Goal: Task Accomplishment & Management: Complete application form

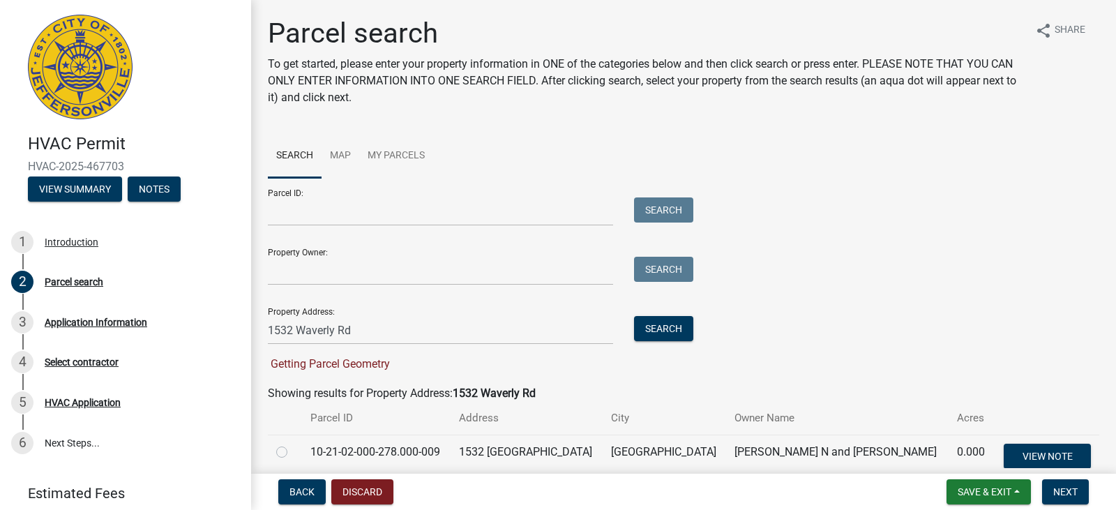
scroll to position [67, 0]
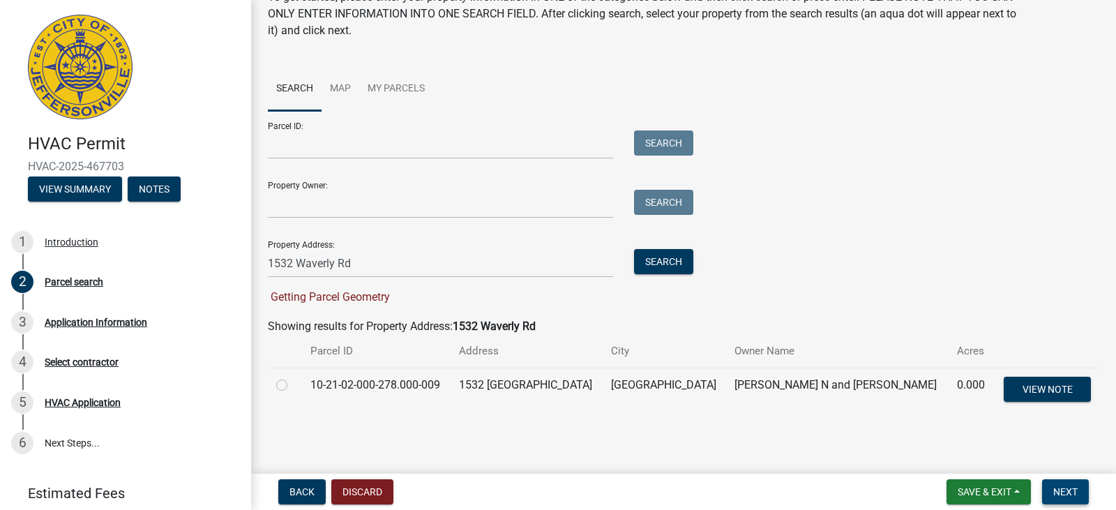
click at [1067, 491] on span "Next" at bounding box center [1065, 491] width 24 height 11
click at [293, 377] on label at bounding box center [293, 377] width 0 height 0
click at [293, 383] on input "radio" at bounding box center [297, 381] width 9 height 9
radio input "true"
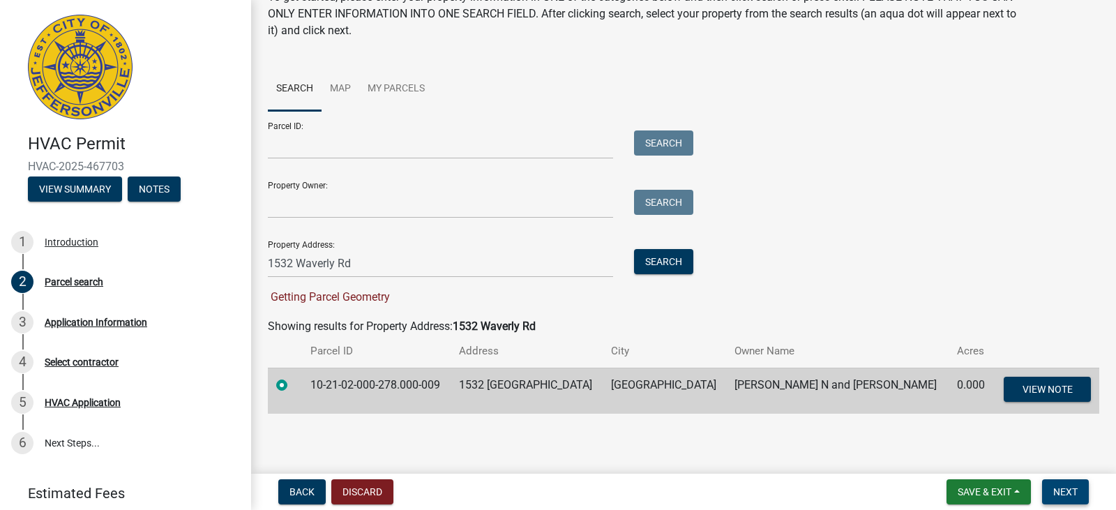
click at [1055, 487] on span "Next" at bounding box center [1065, 491] width 24 height 11
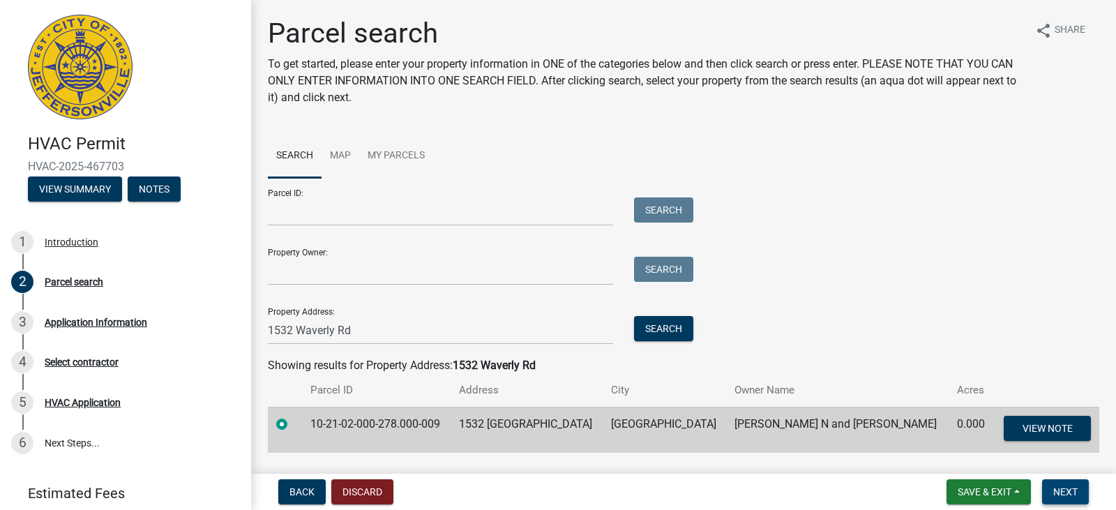
scroll to position [39, 0]
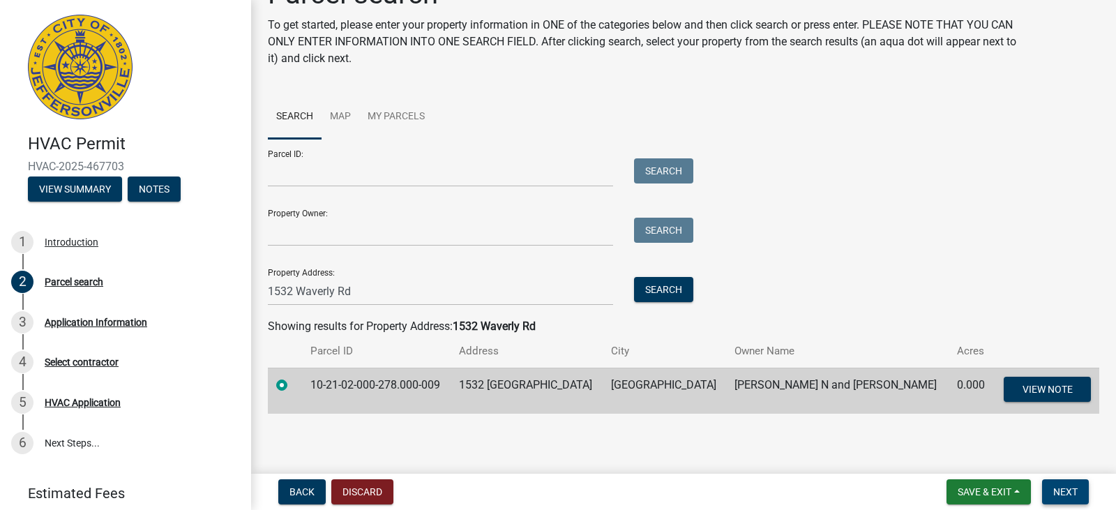
click at [1055, 488] on span "Next" at bounding box center [1065, 491] width 24 height 11
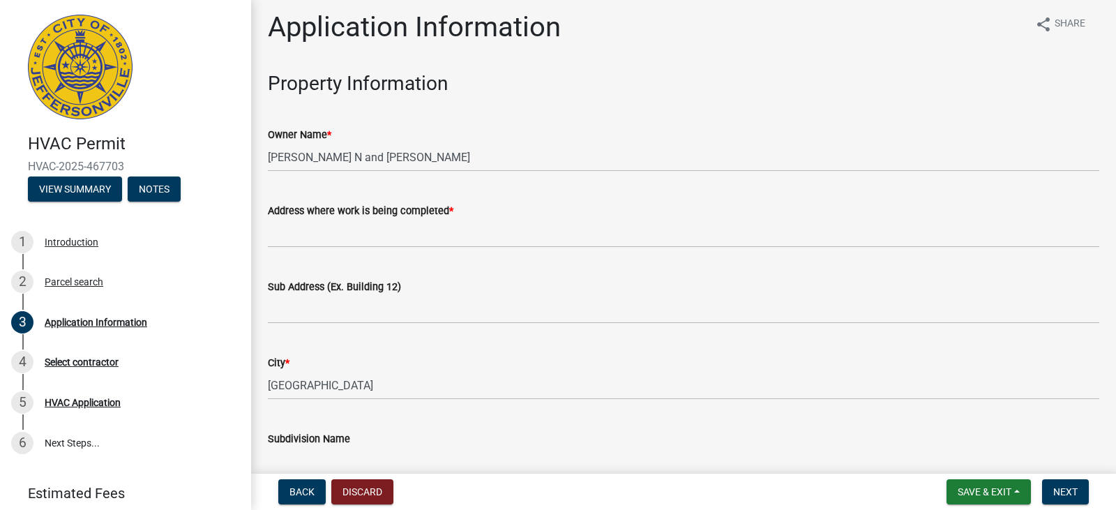
scroll to position [0, 0]
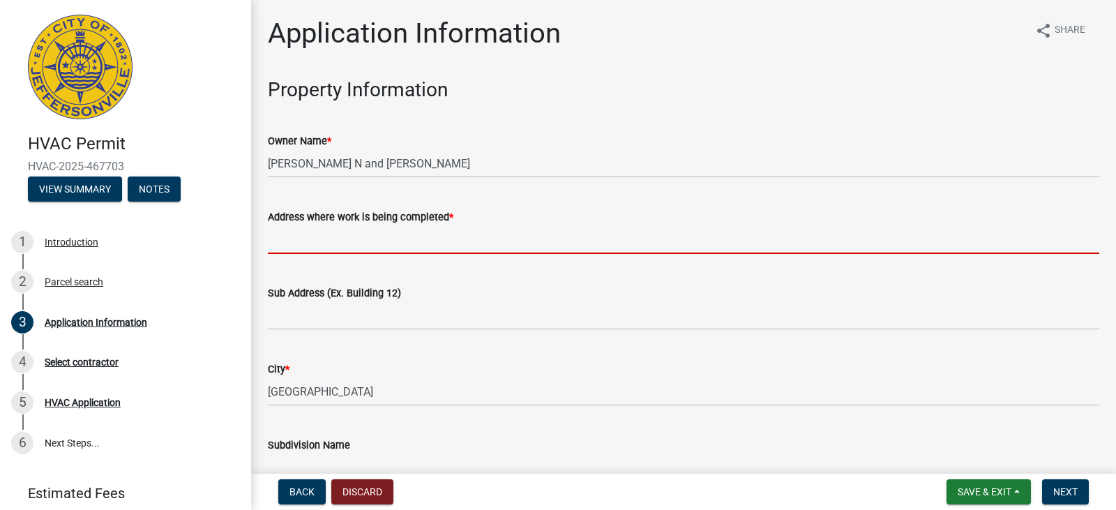
click at [292, 240] on input "Address where work is being completed *" at bounding box center [684, 239] width 832 height 29
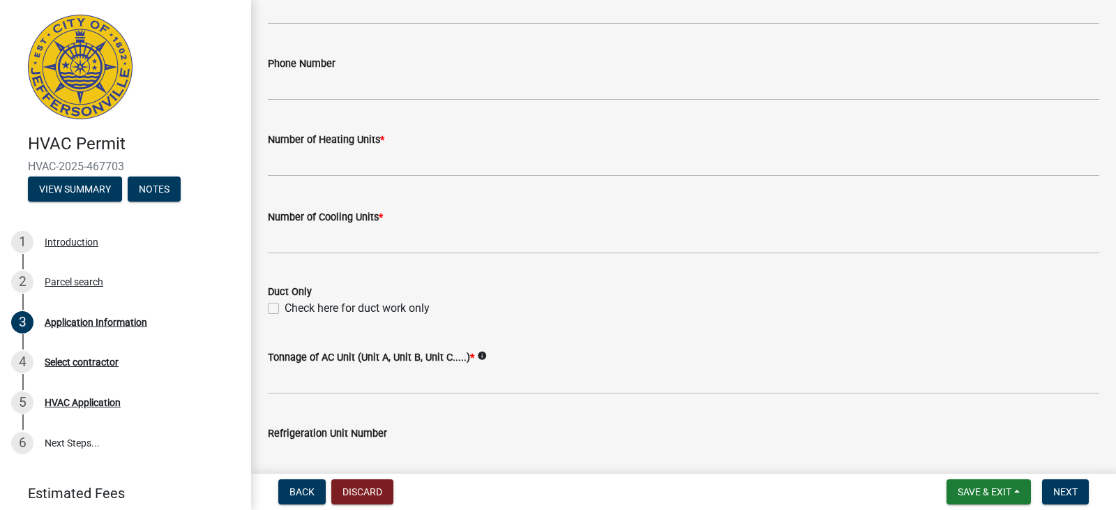
scroll to position [628, 0]
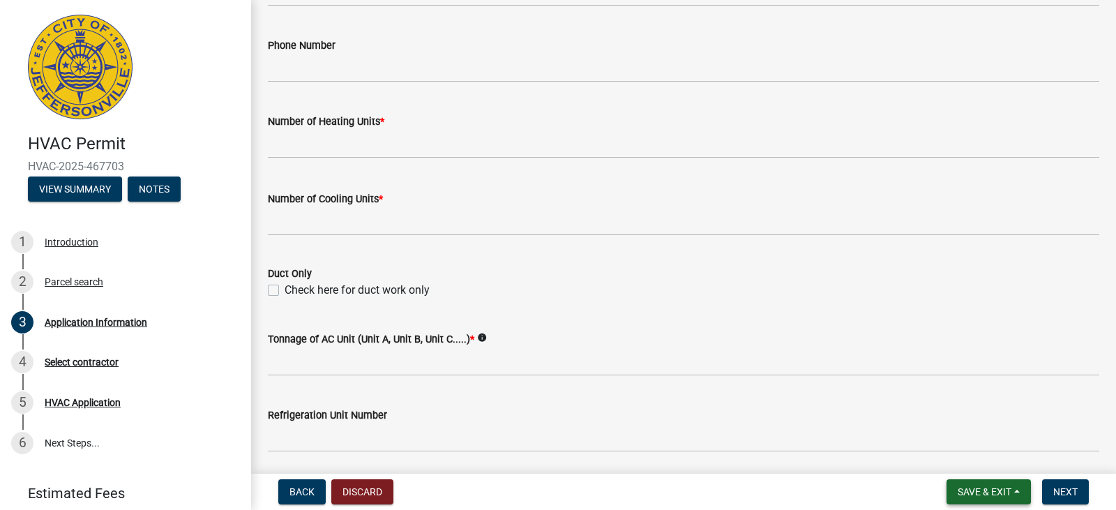
type input "1532 Waverly Rd"
click at [1000, 486] on span "Save & Exit" at bounding box center [985, 491] width 54 height 11
click at [959, 453] on button "Save & Exit" at bounding box center [976, 455] width 112 height 33
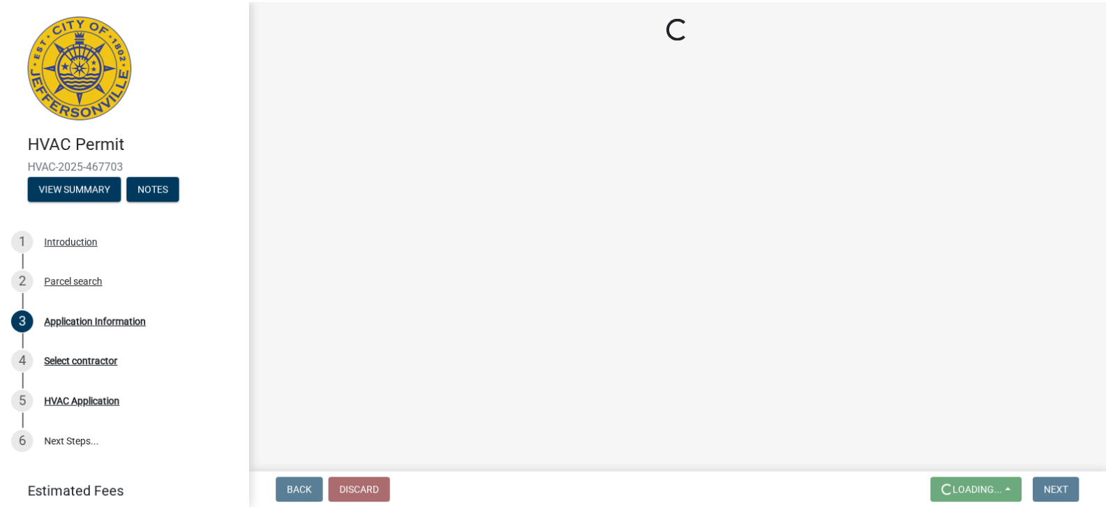
scroll to position [0, 0]
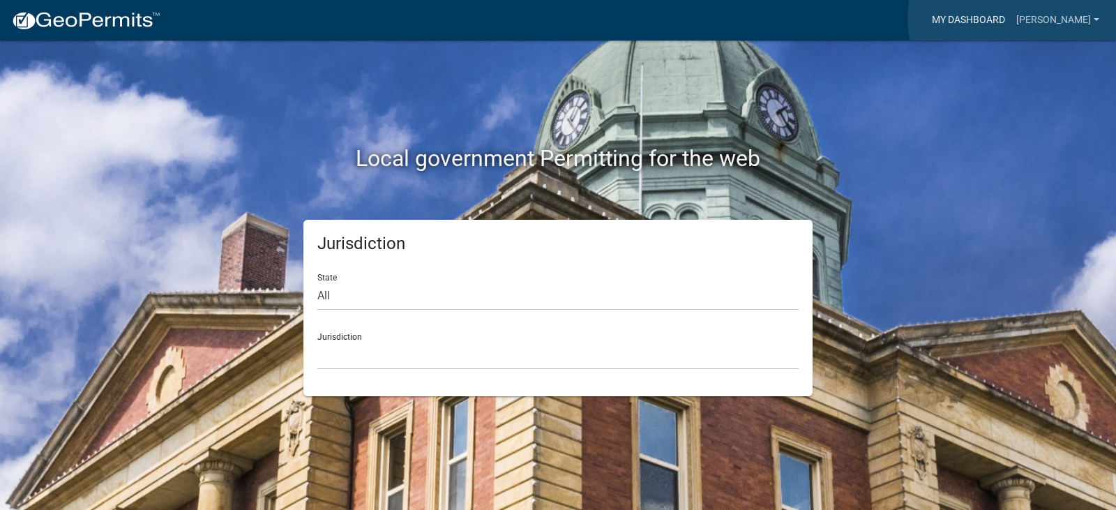
click at [1011, 18] on link "My Dashboard" at bounding box center [969, 20] width 84 height 27
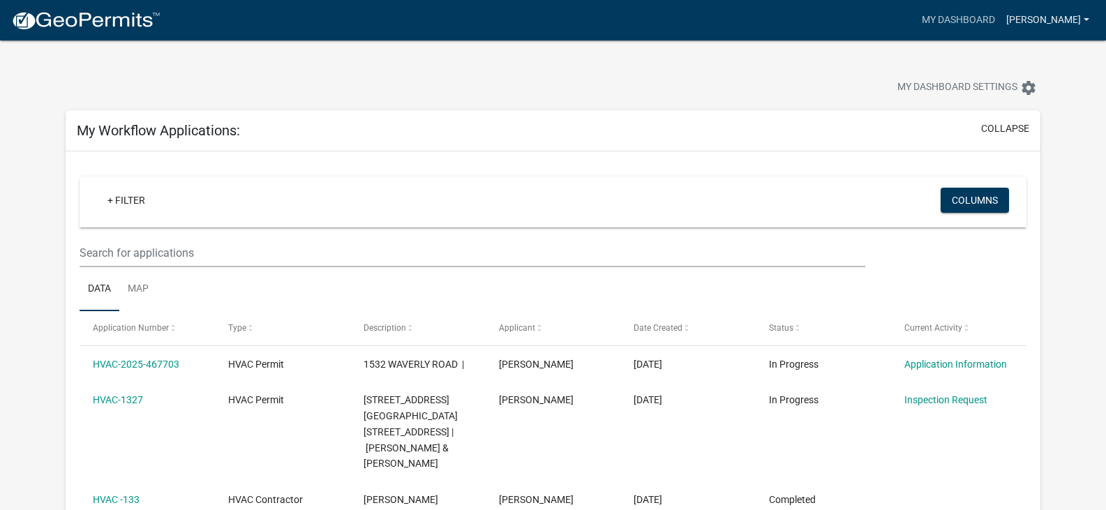
click at [1067, 20] on link "Crain" at bounding box center [1047, 20] width 94 height 27
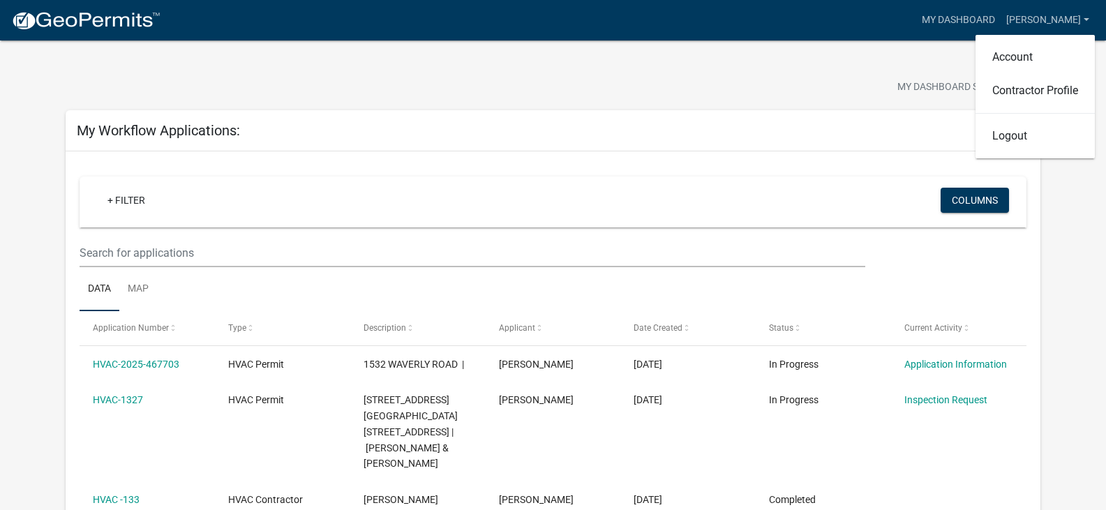
click at [654, 90] on div "My Dashboard Settings settings" at bounding box center [843, 89] width 414 height 31
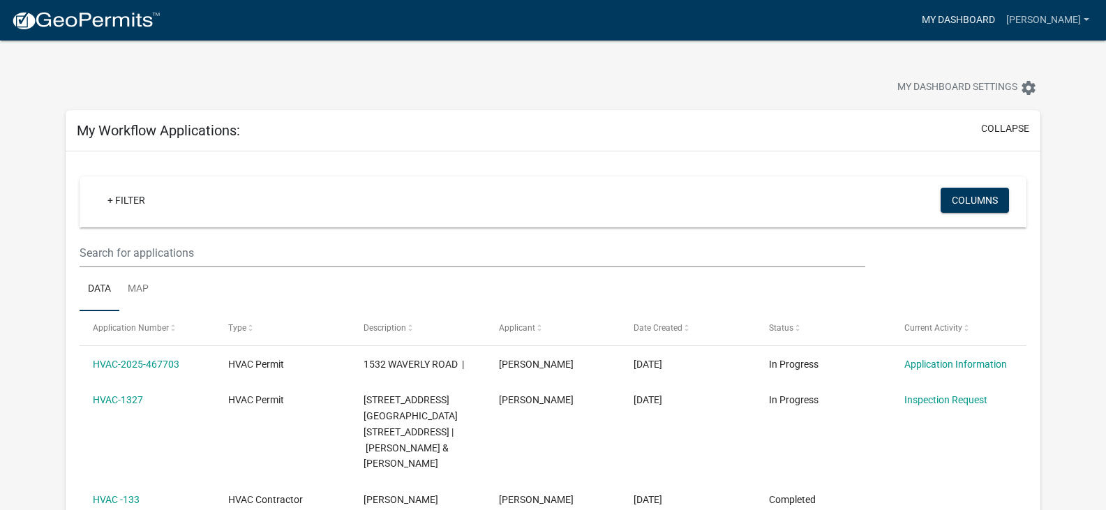
click at [977, 15] on link "My Dashboard" at bounding box center [958, 20] width 84 height 27
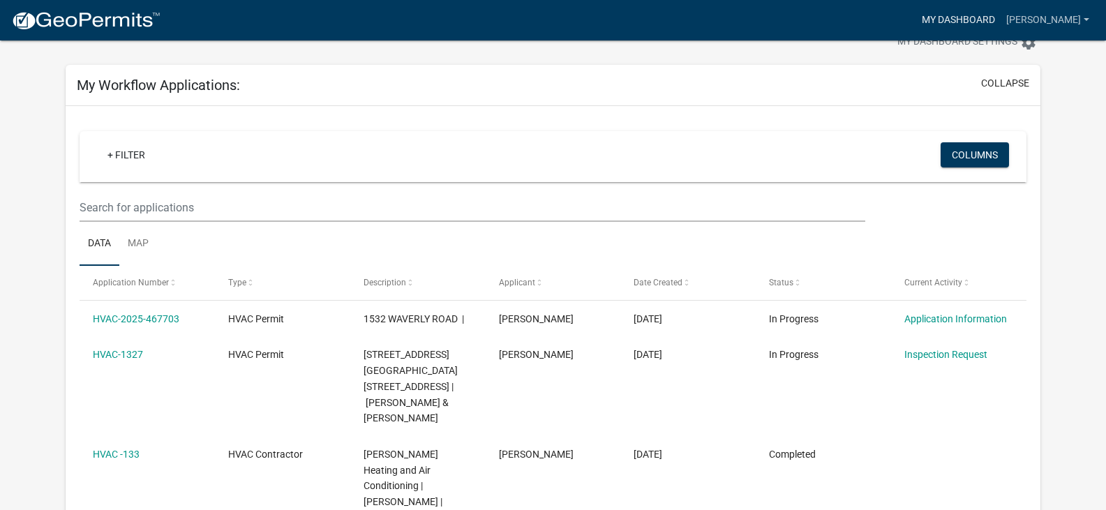
scroll to position [70, 0]
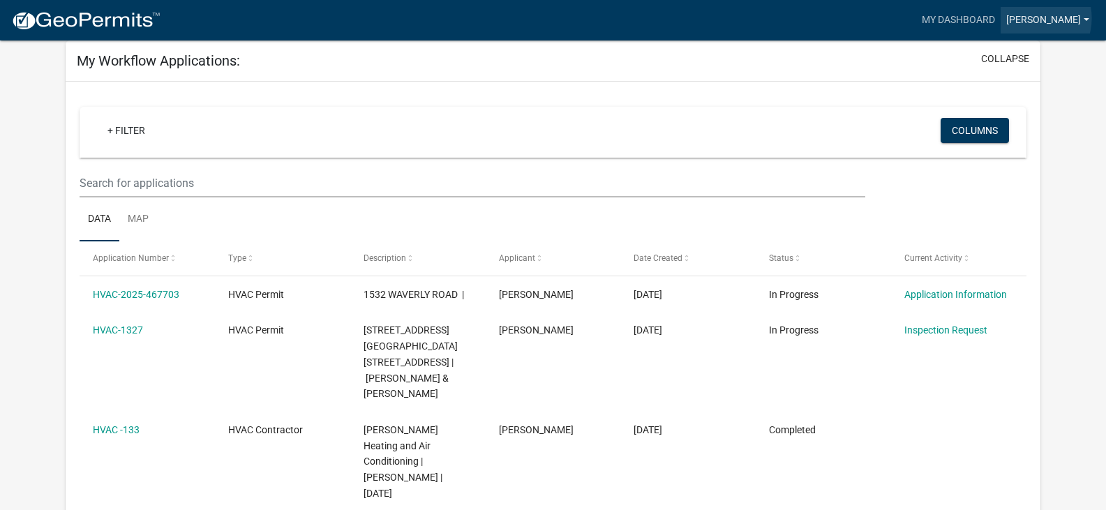
click at [1072, 18] on link "[PERSON_NAME]" at bounding box center [1047, 20] width 94 height 27
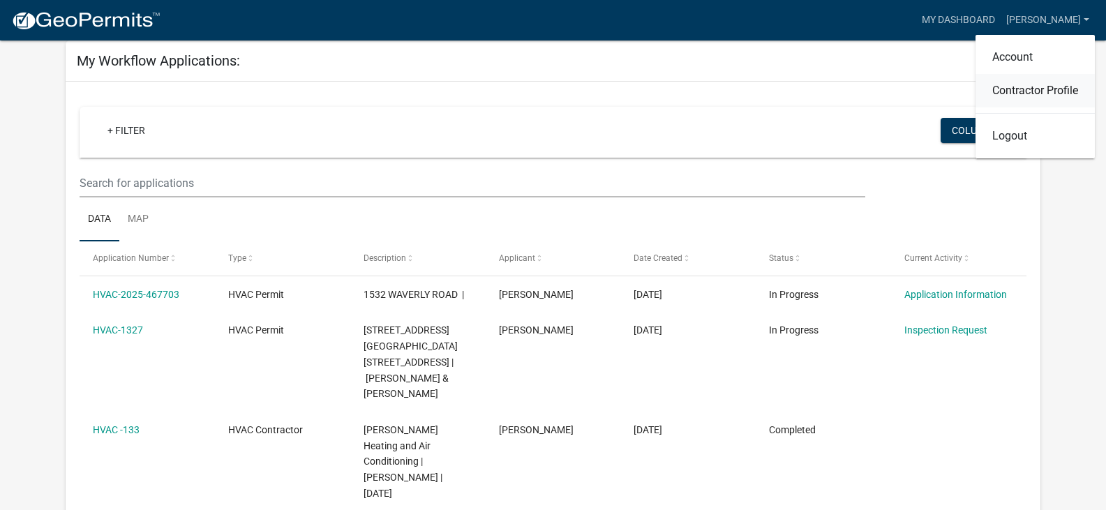
click at [1013, 89] on link "Contractor Profile" at bounding box center [1034, 90] width 119 height 33
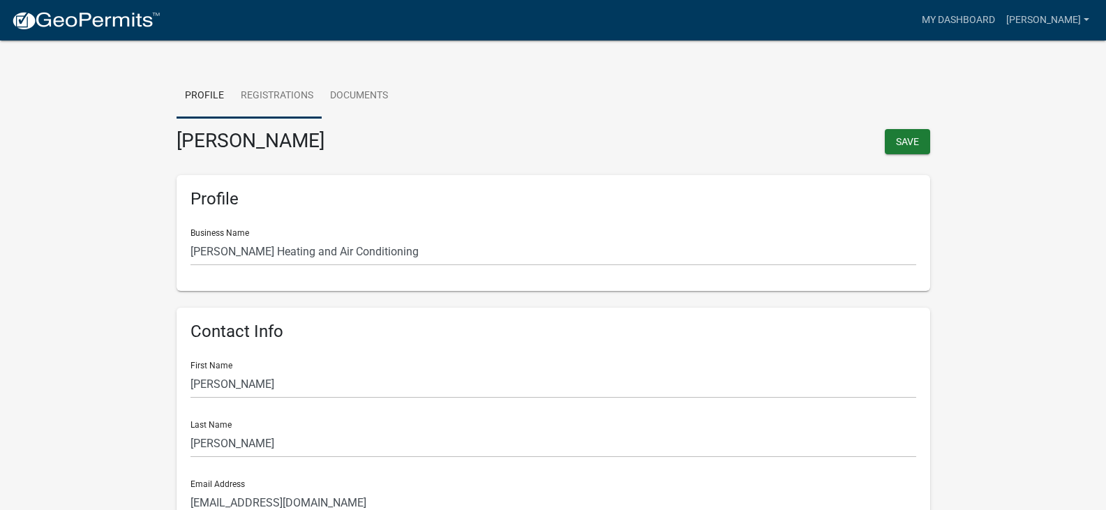
click at [281, 96] on link "Registrations" at bounding box center [276, 96] width 89 height 45
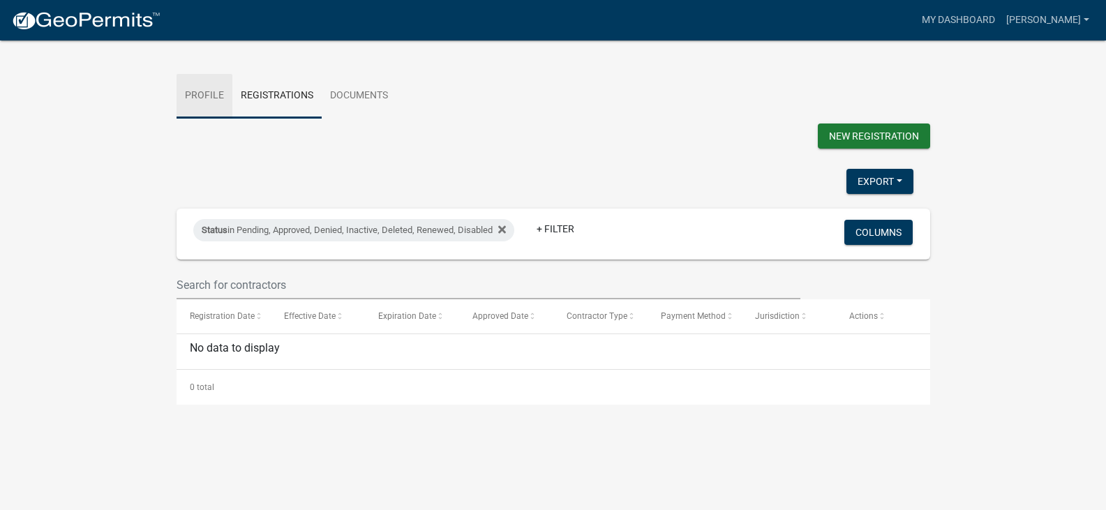
click at [203, 91] on link "Profile" at bounding box center [205, 96] width 56 height 45
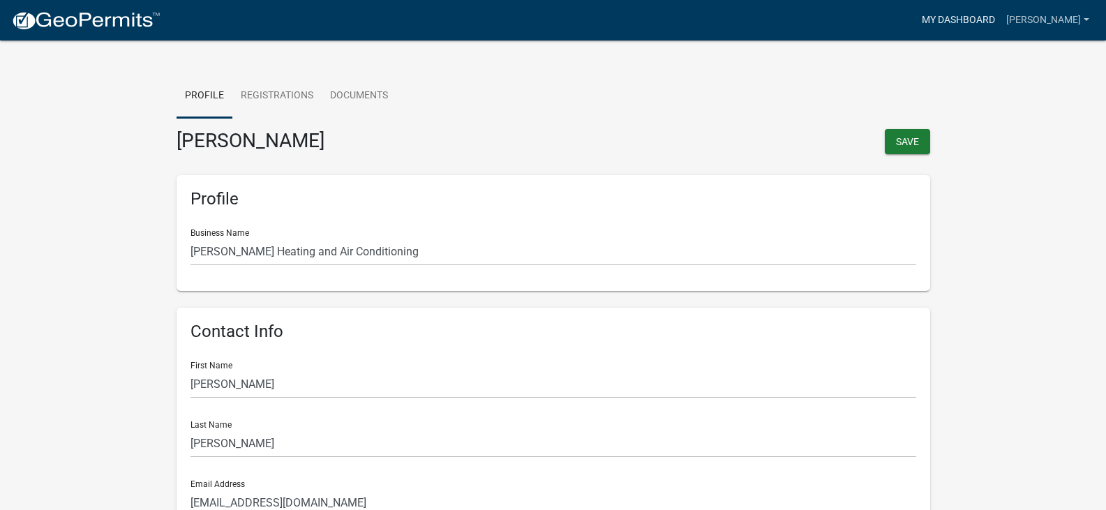
click at [985, 17] on link "My Dashboard" at bounding box center [958, 20] width 84 height 27
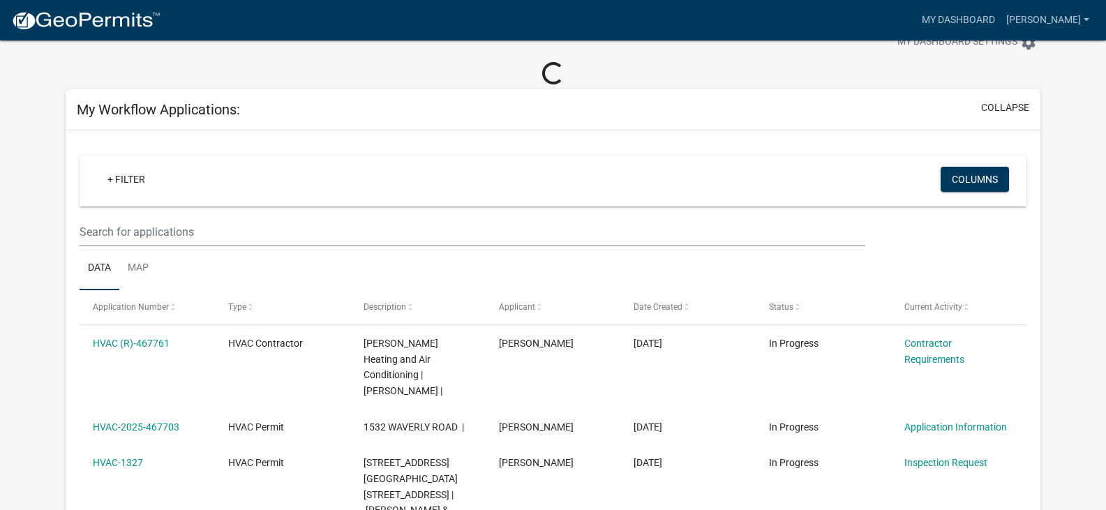
scroll to position [70, 0]
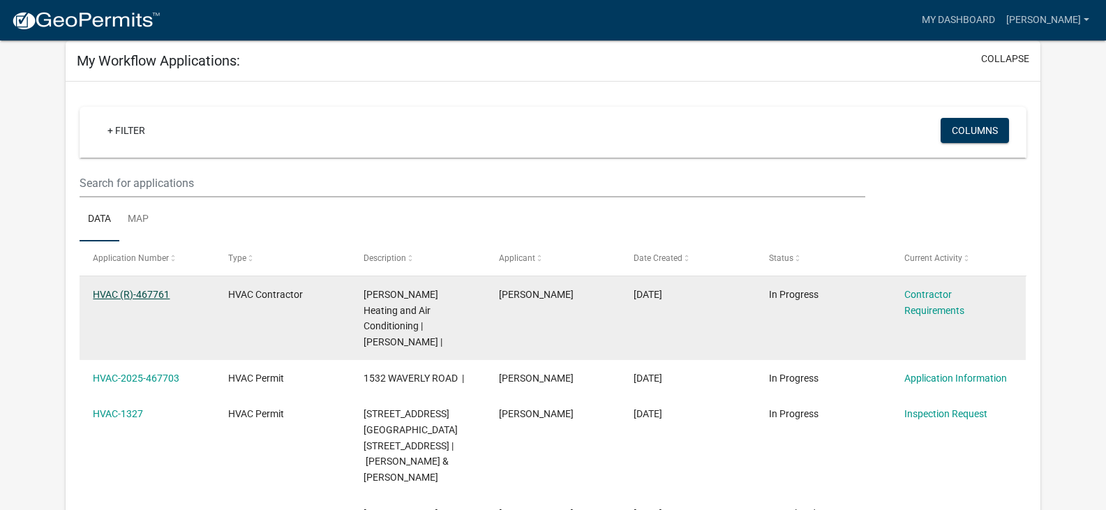
click at [110, 293] on link "HVAC (R)-467761" at bounding box center [131, 294] width 77 height 11
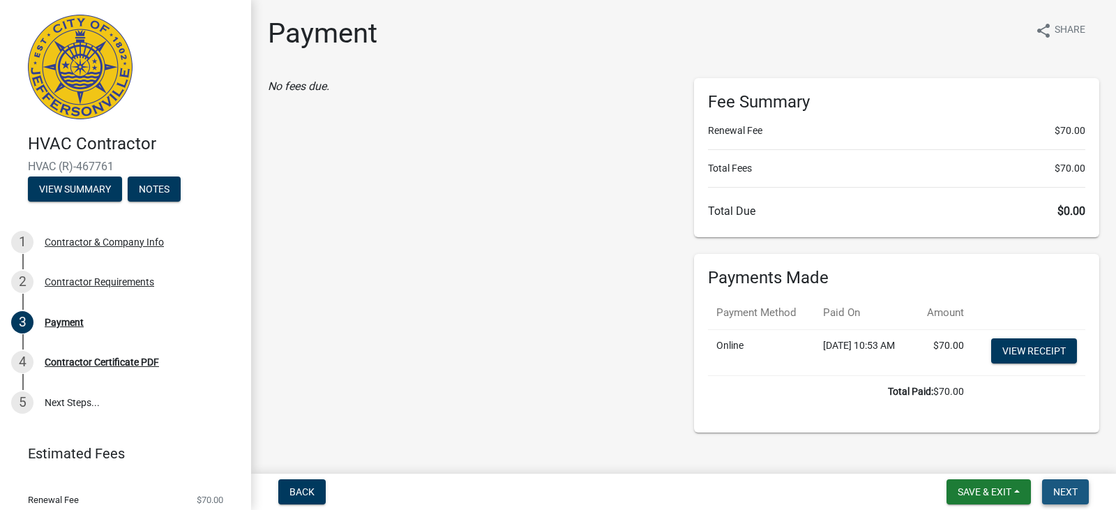
click at [1079, 492] on button "Next" at bounding box center [1065, 491] width 47 height 25
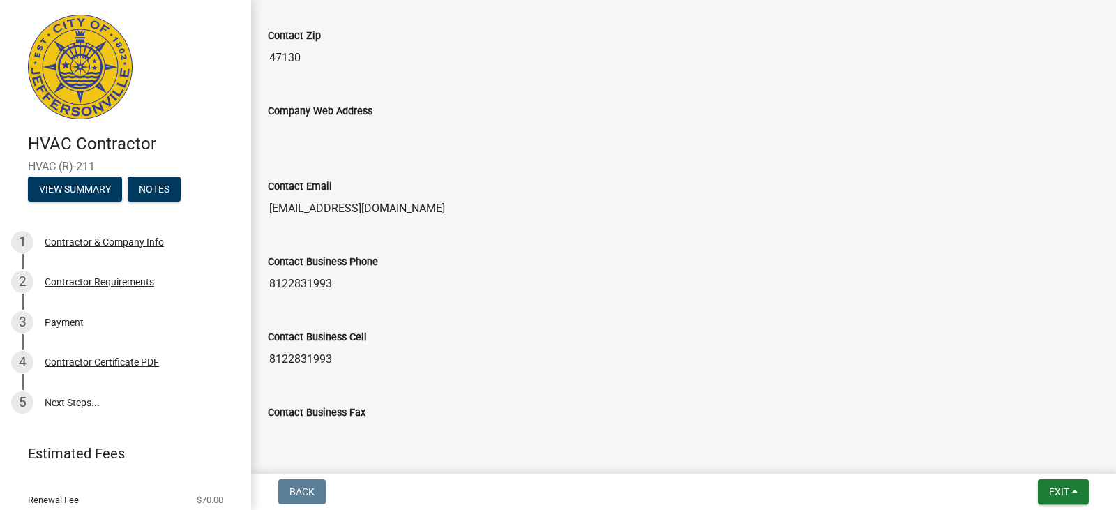
scroll to position [900, 0]
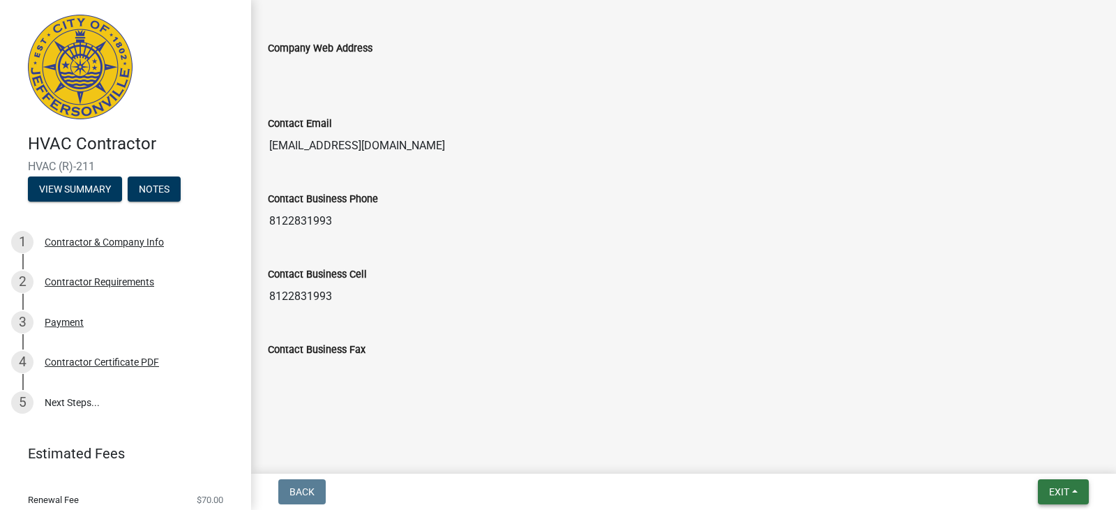
click at [1058, 493] on span "Exit" at bounding box center [1059, 491] width 20 height 11
click at [982, 342] on div "Contact Business Fax" at bounding box center [684, 349] width 832 height 17
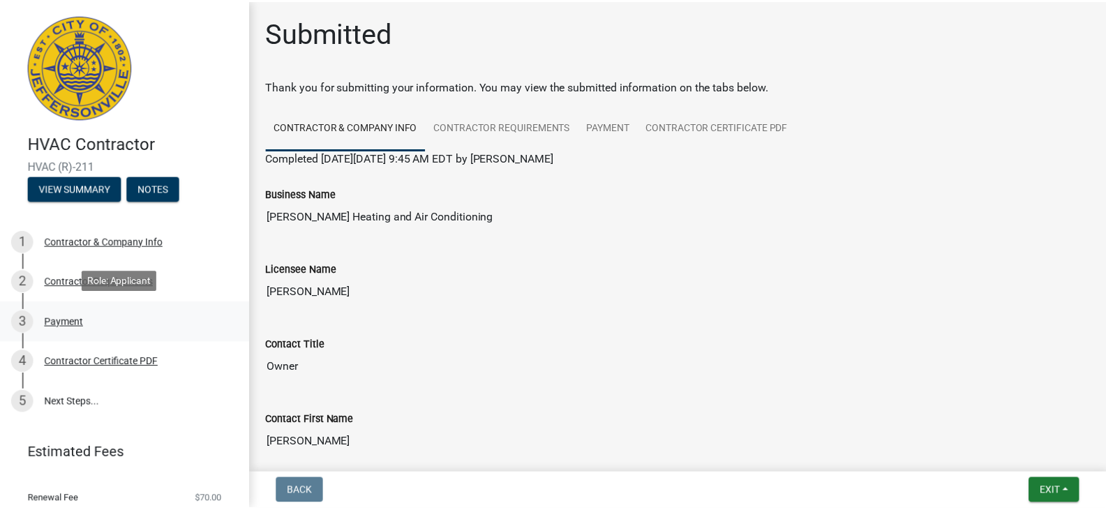
scroll to position [43, 0]
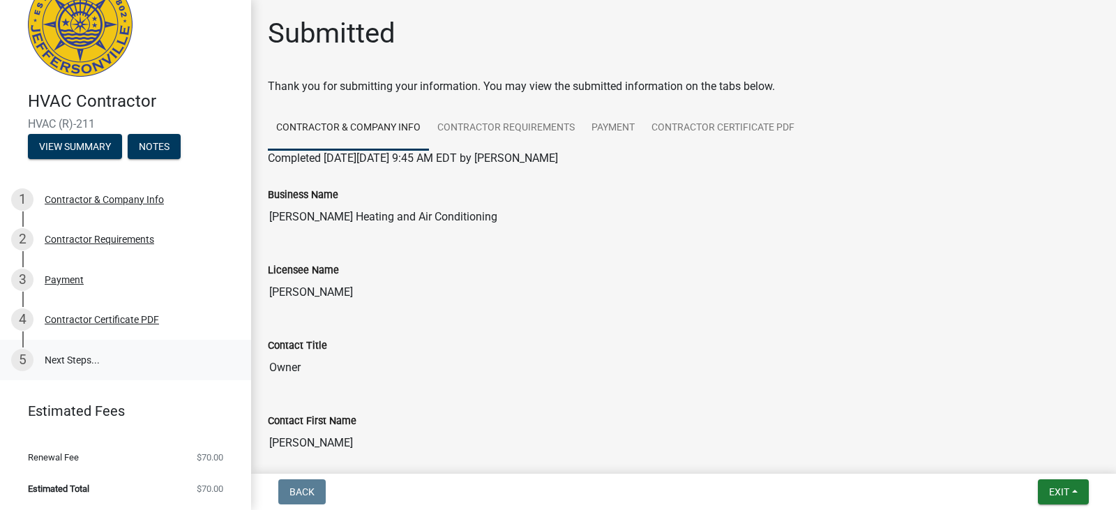
click at [79, 361] on link "5 Next Steps..." at bounding box center [125, 360] width 251 height 40
click at [1061, 489] on span "Exit" at bounding box center [1059, 491] width 20 height 11
drag, startPoint x: 1031, startPoint y: 453, endPoint x: 1010, endPoint y: 449, distance: 22.0
click at [1030, 453] on button "Save & Exit" at bounding box center [1033, 455] width 112 height 33
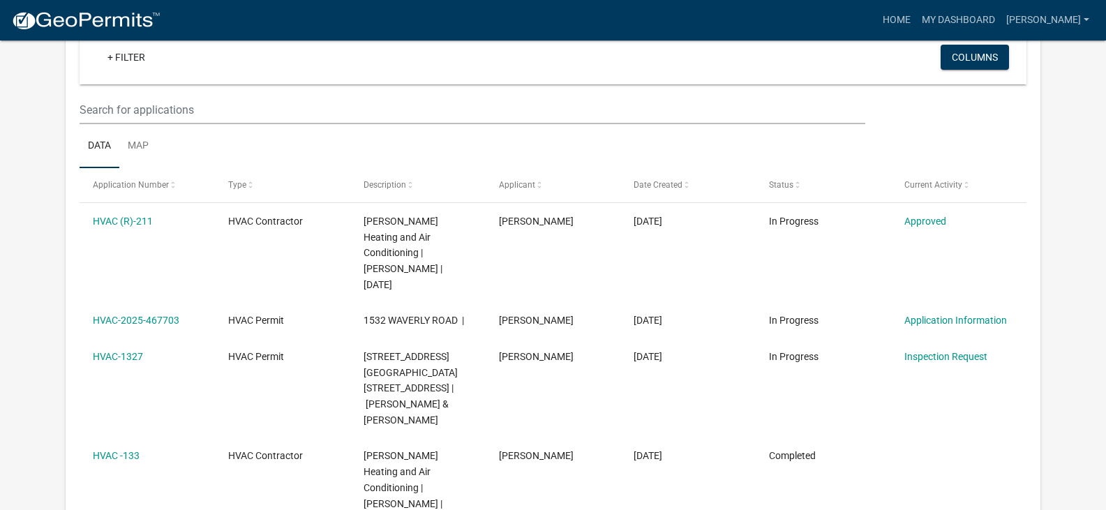
scroll to position [209, 0]
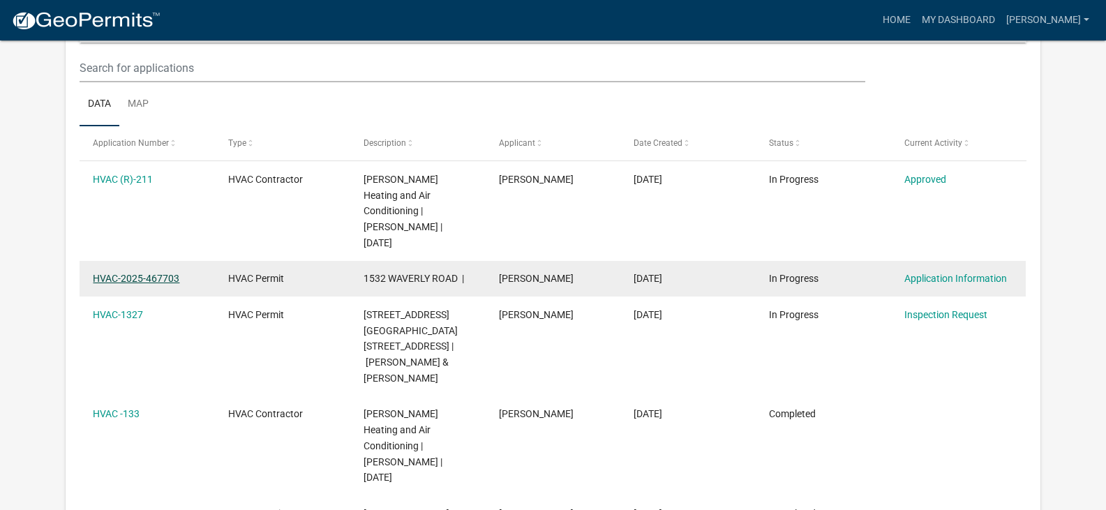
click at [129, 273] on link "HVAC-2025-467703" at bounding box center [136, 278] width 87 height 11
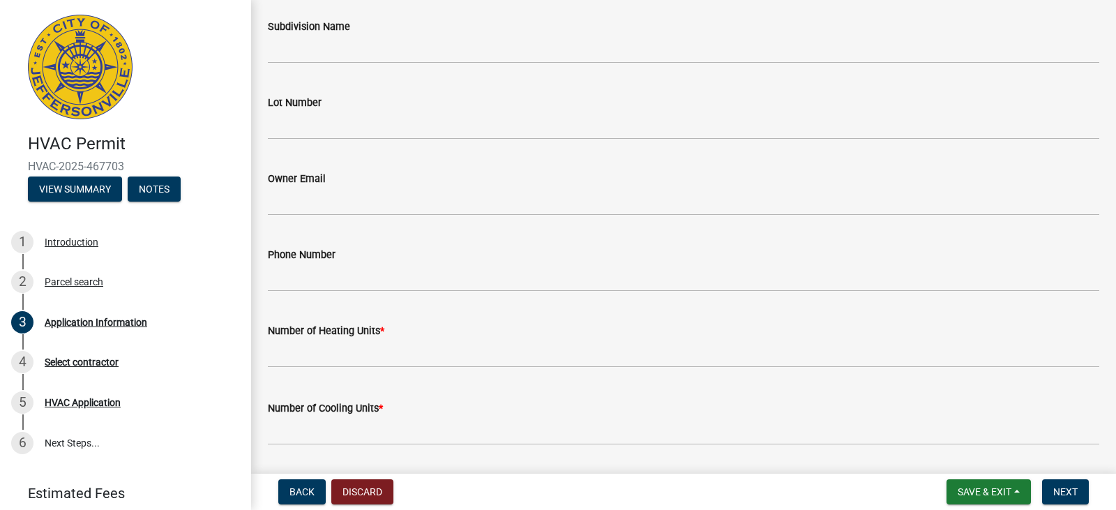
scroll to position [488, 0]
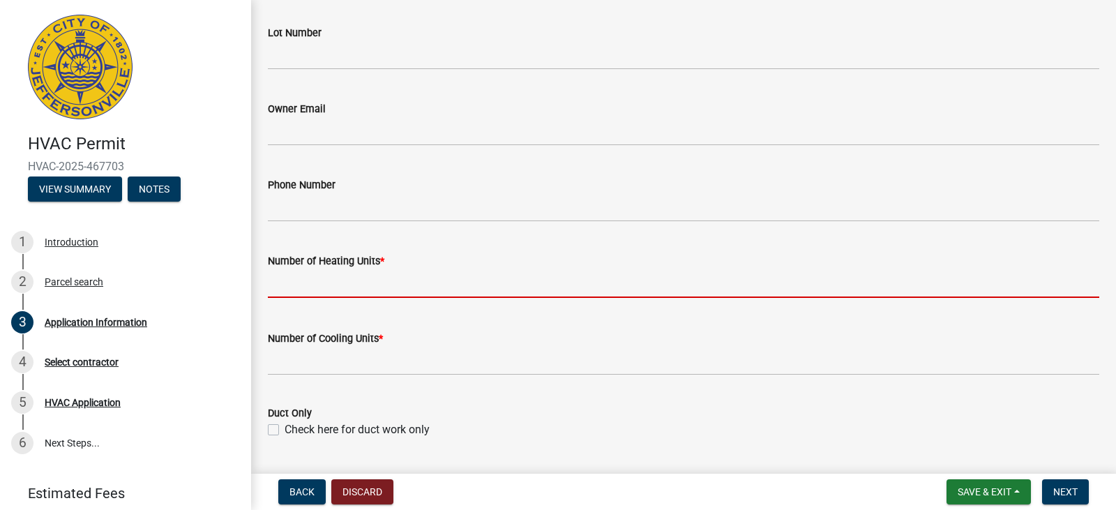
click at [297, 286] on input "text" at bounding box center [684, 283] width 832 height 29
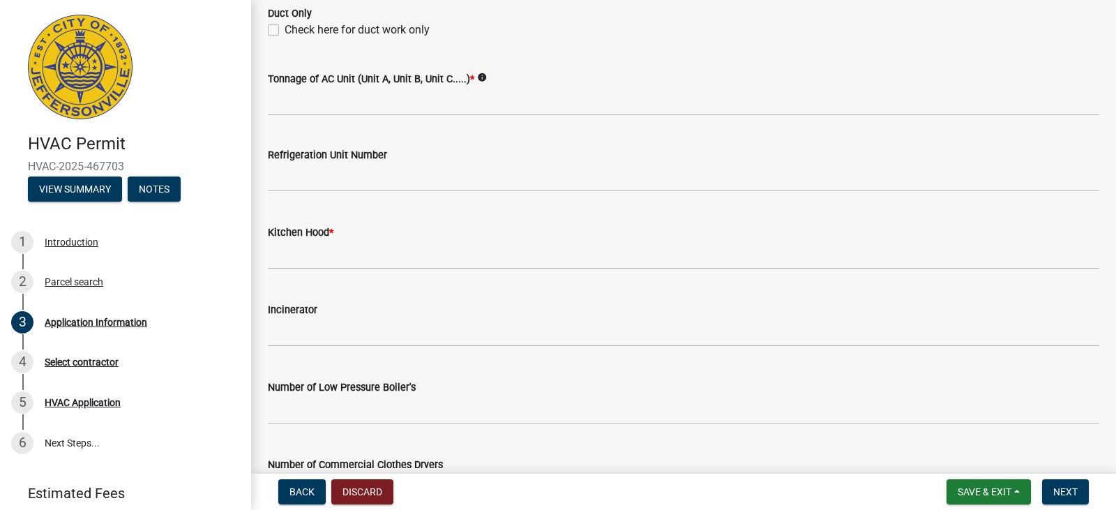
scroll to position [907, 0]
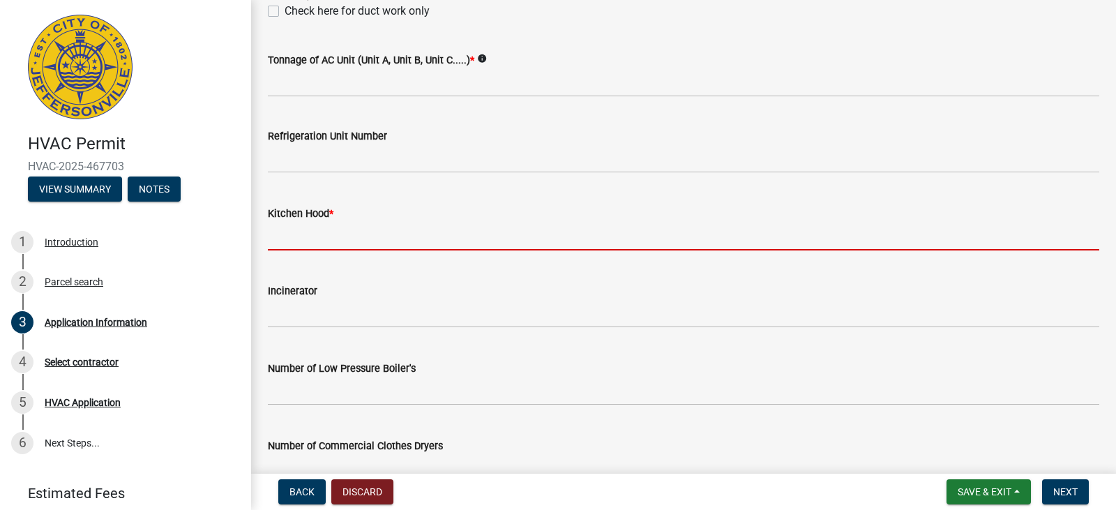
click at [508, 238] on input "text" at bounding box center [684, 236] width 832 height 29
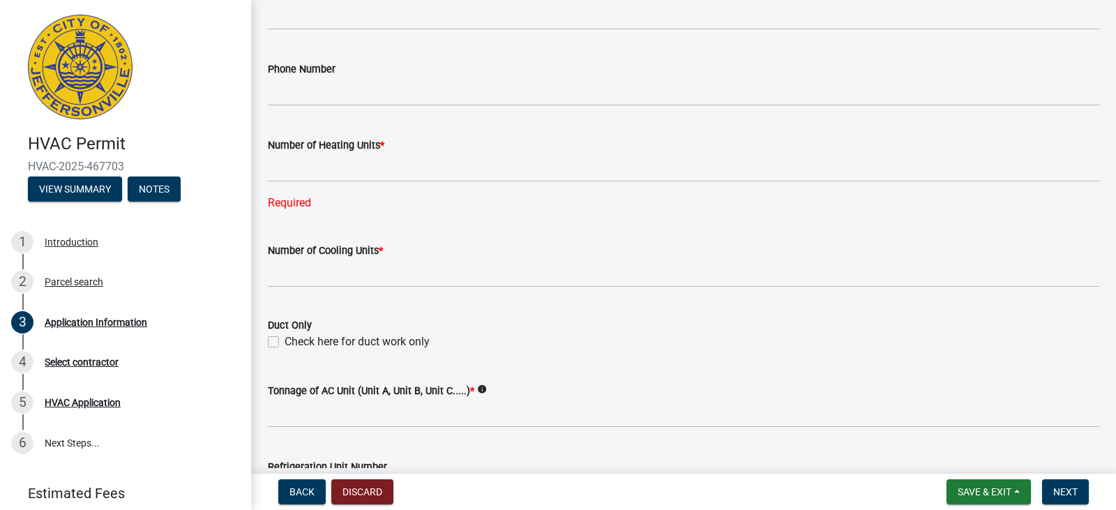
scroll to position [534, 0]
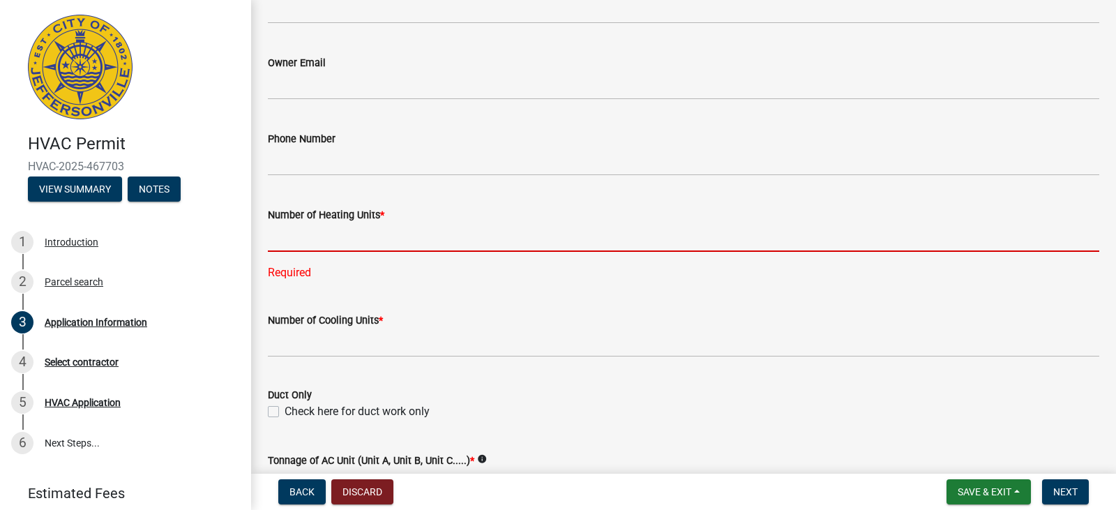
click at [291, 239] on input "text" at bounding box center [684, 237] width 832 height 29
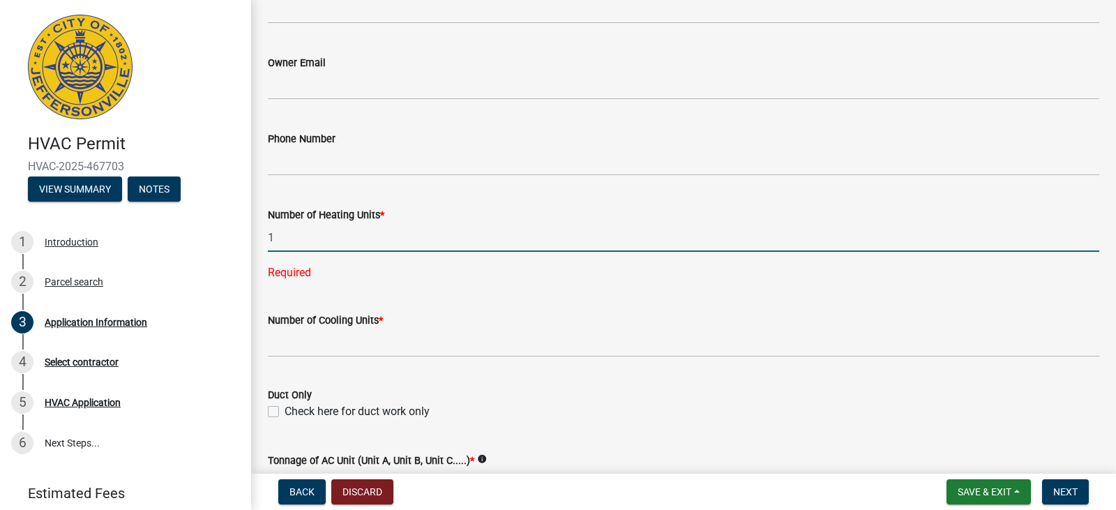
type input "1"
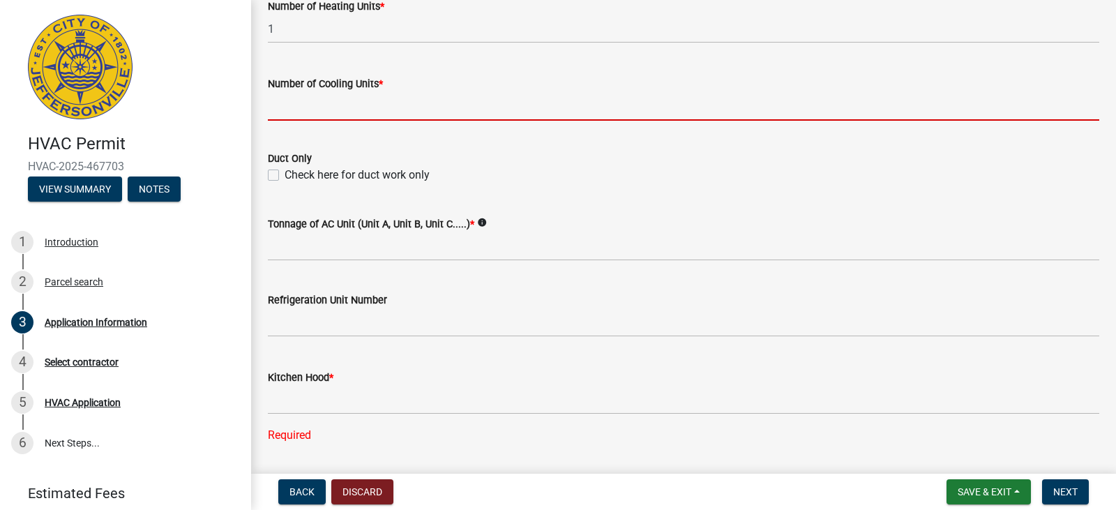
scroll to position [744, 0]
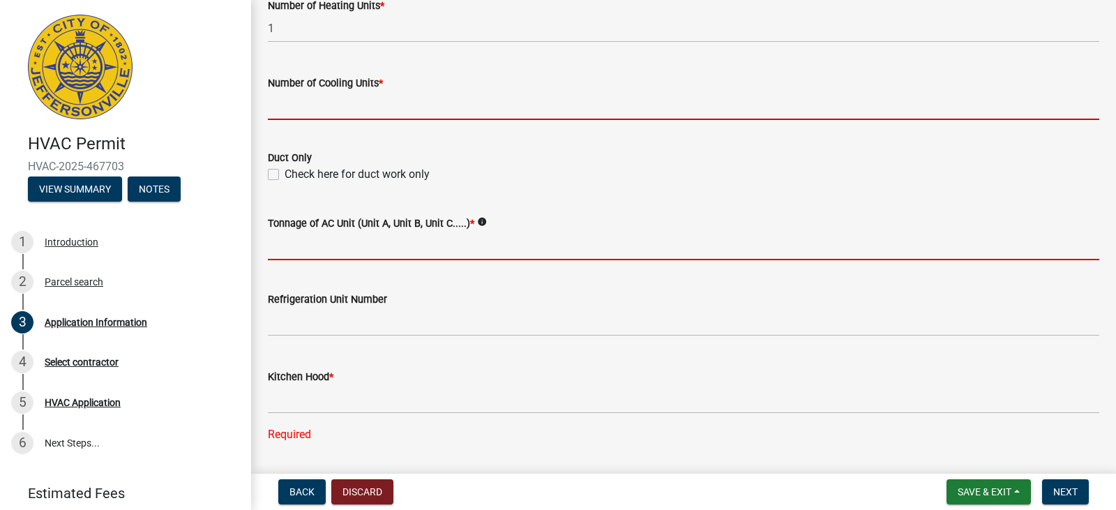
click at [293, 248] on form "Tonnage of AC Unit (Unit A, Unit B, Unit C.....) * info" at bounding box center [684, 237] width 832 height 45
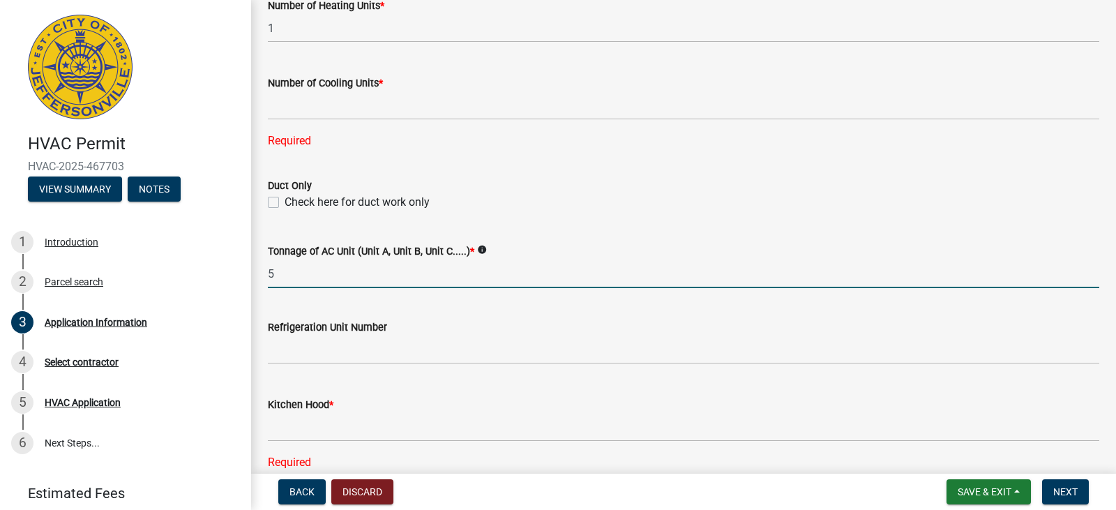
type input "5"
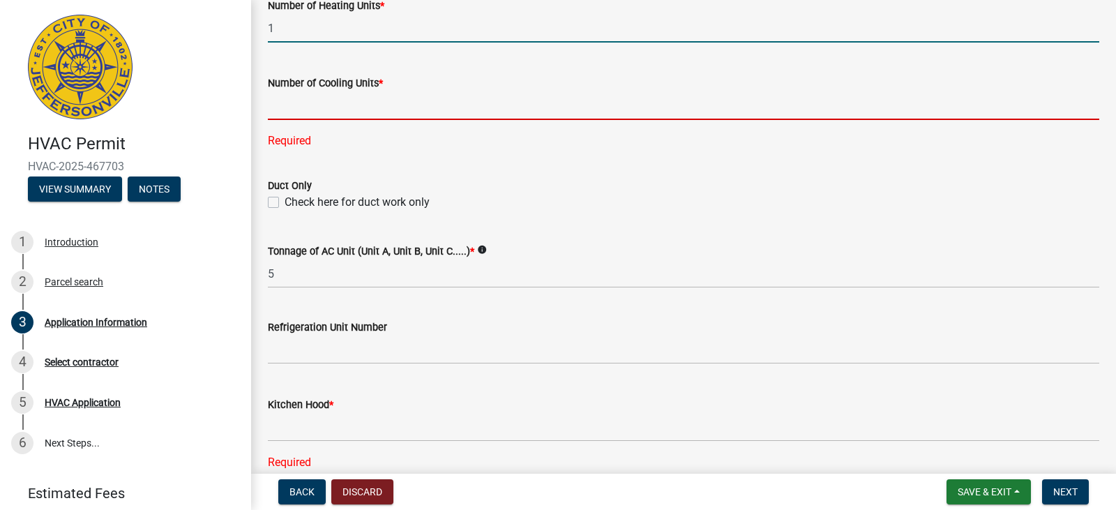
click at [273, 26] on input "1" at bounding box center [684, 28] width 832 height 29
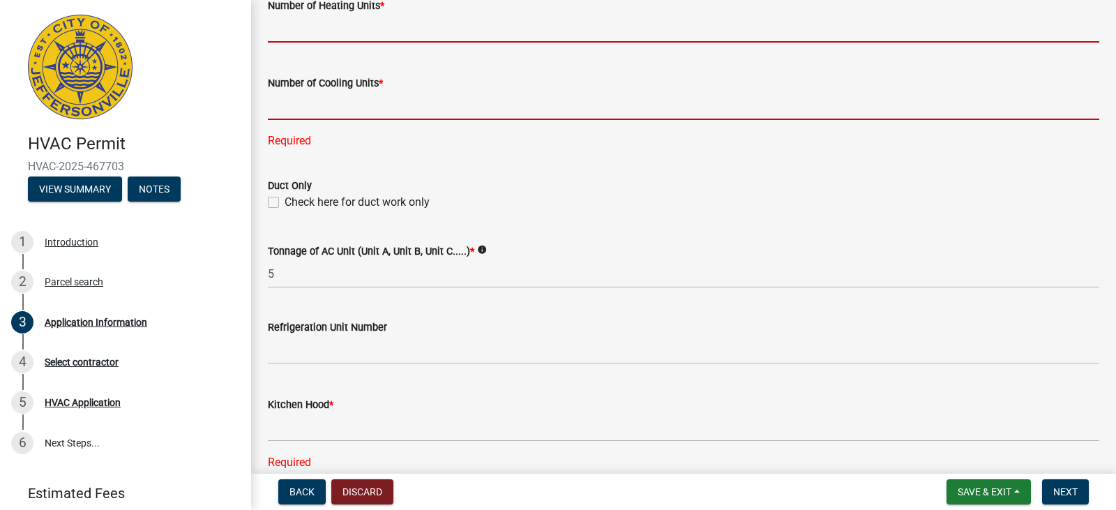
click at [285, 100] on div "Number of Cooling Units * Required" at bounding box center [684, 102] width 832 height 94
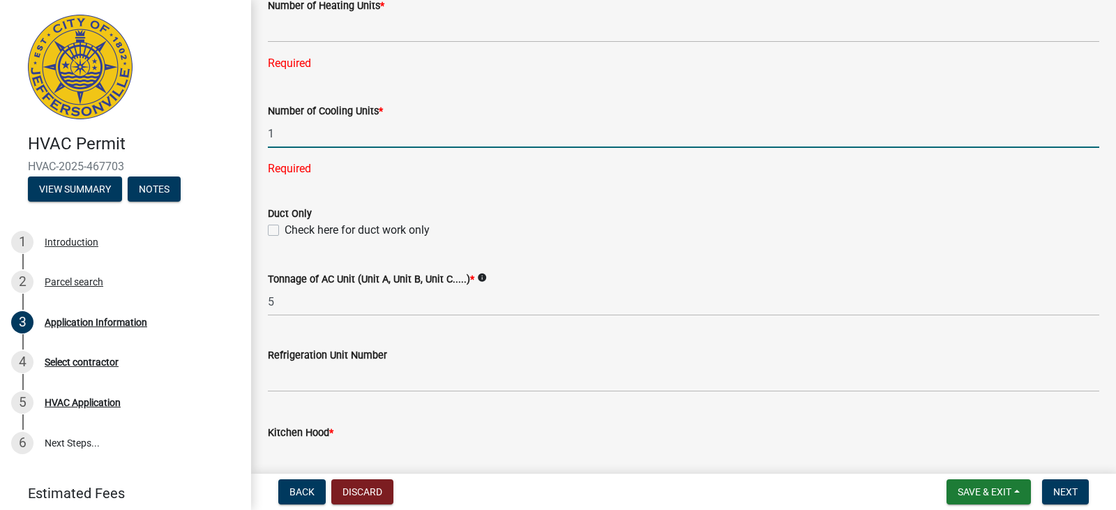
type input "1"
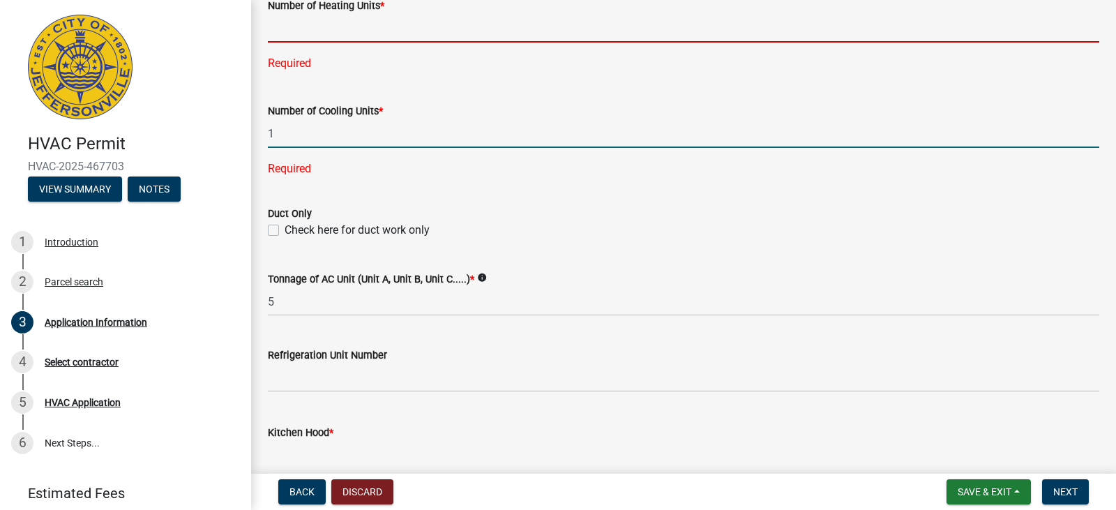
click at [307, 29] on input "text" at bounding box center [684, 28] width 832 height 29
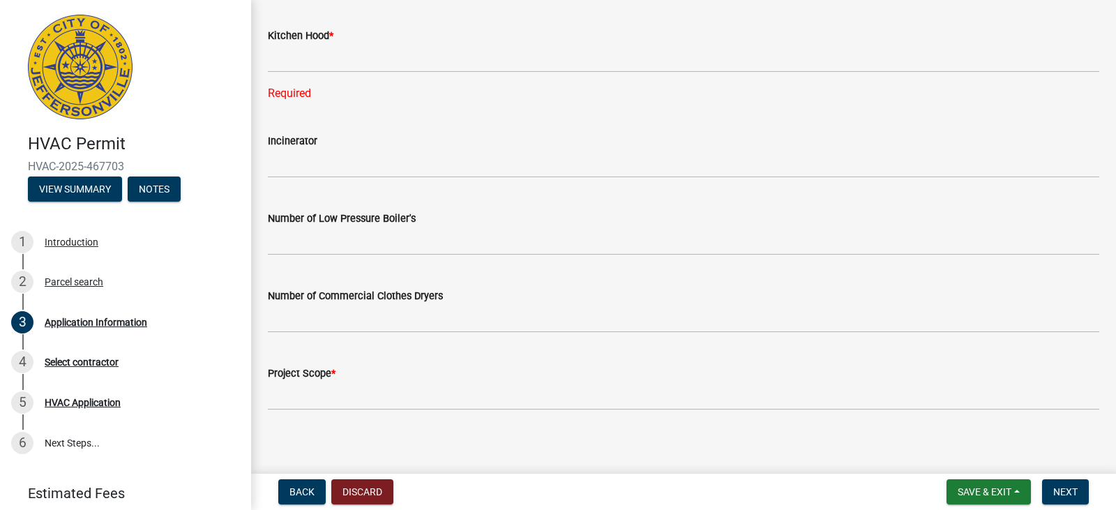
scroll to position [1120, 0]
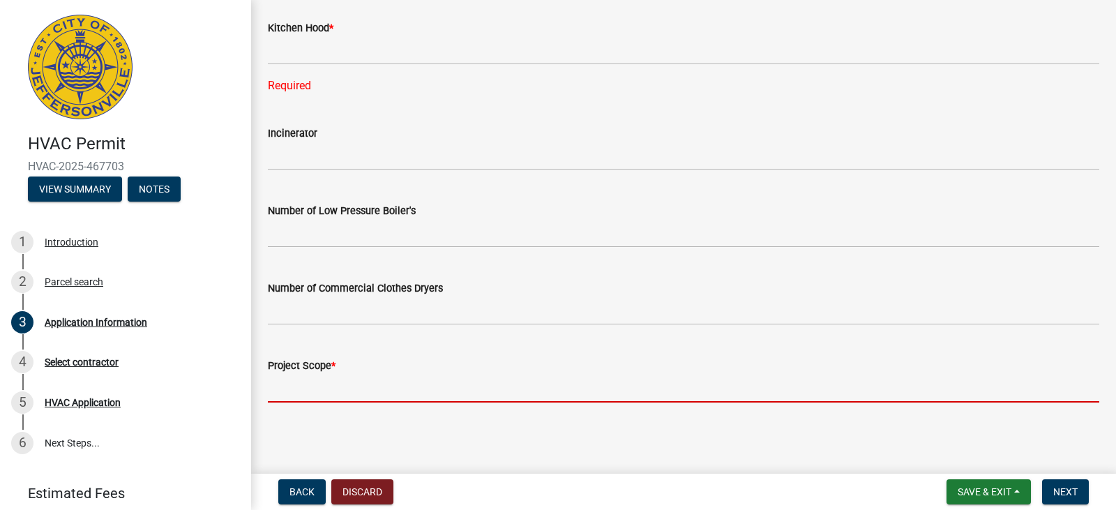
click at [286, 392] on input "Project Scope *" at bounding box center [684, 388] width 832 height 29
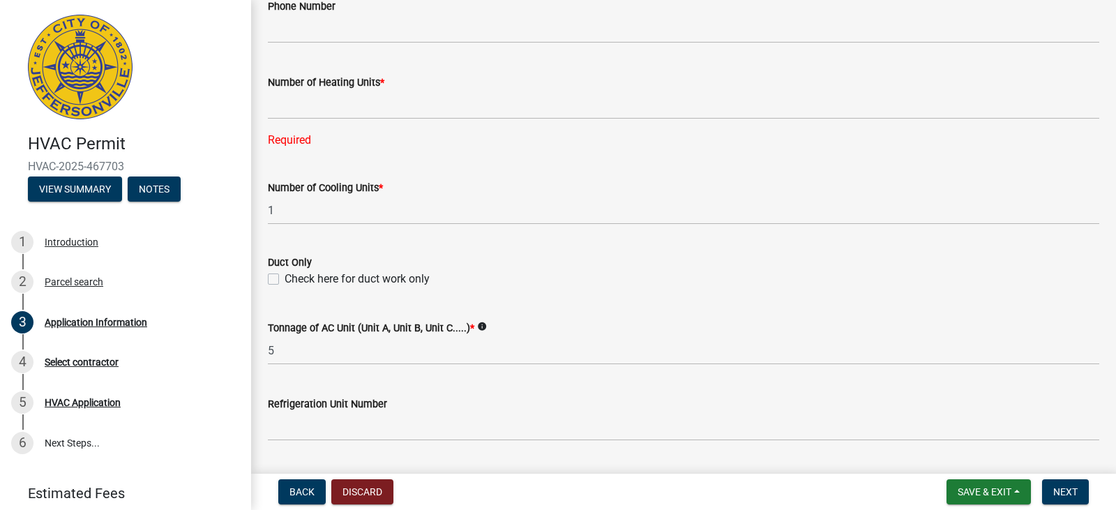
scroll to position [632, 0]
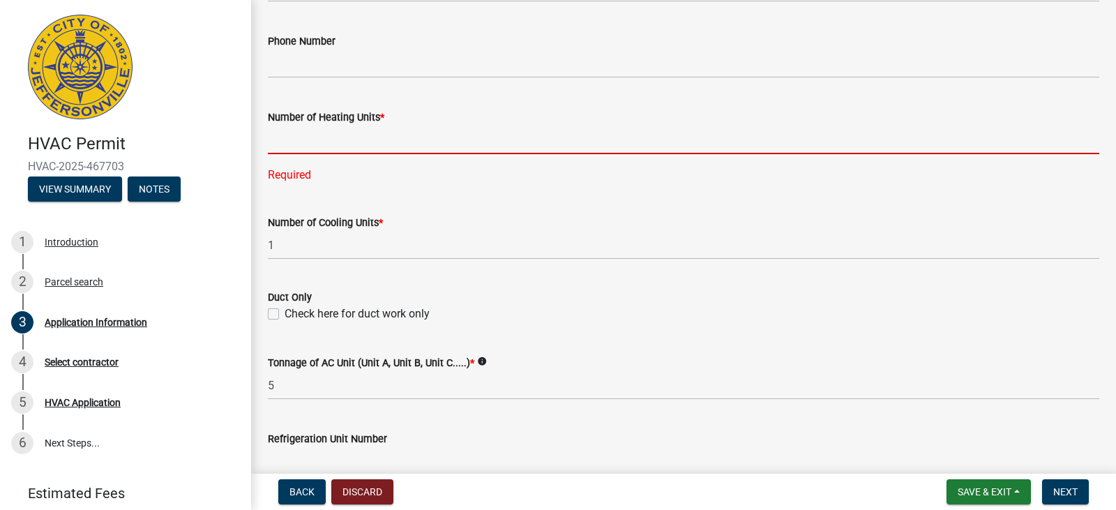
click at [278, 144] on input "text" at bounding box center [684, 140] width 832 height 29
click at [274, 141] on input "text" at bounding box center [684, 140] width 832 height 29
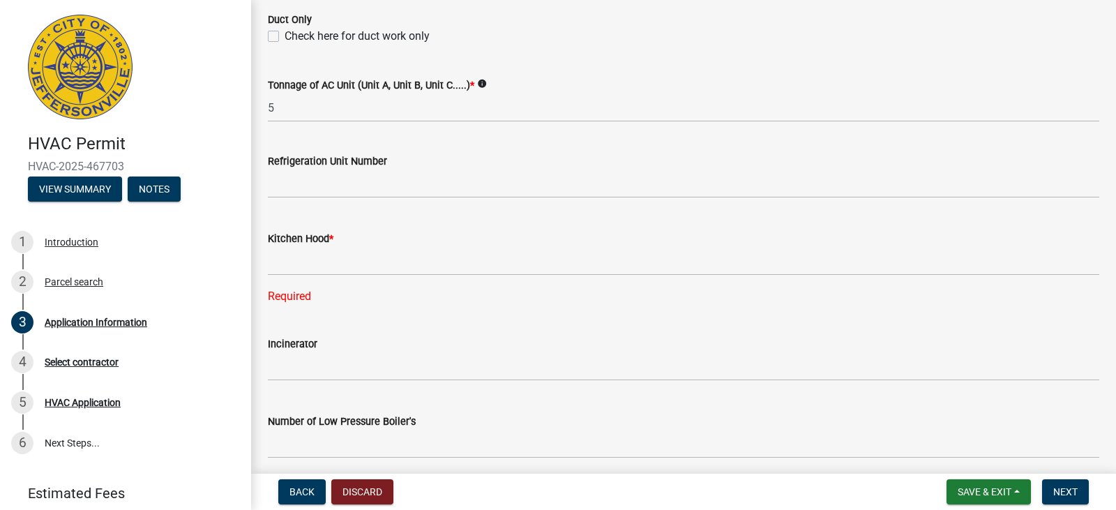
scroll to position [911, 0]
type input "1"
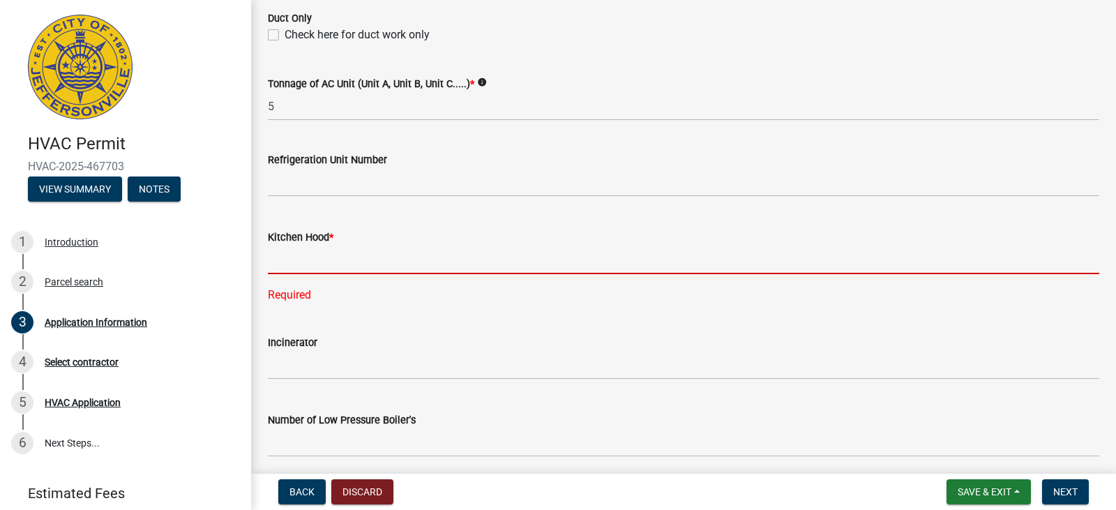
click at [316, 264] on input "text" at bounding box center [684, 260] width 832 height 29
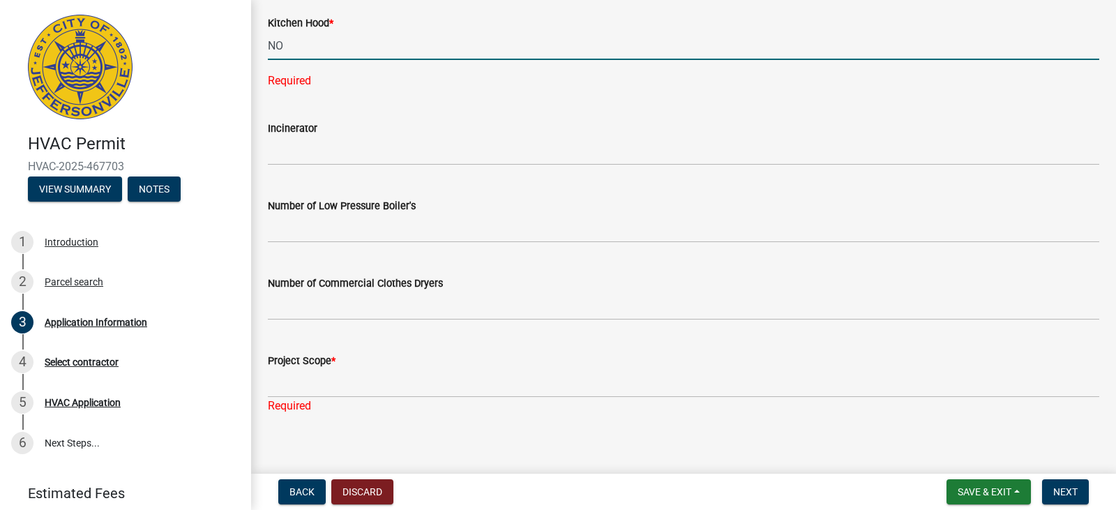
scroll to position [1109, 0]
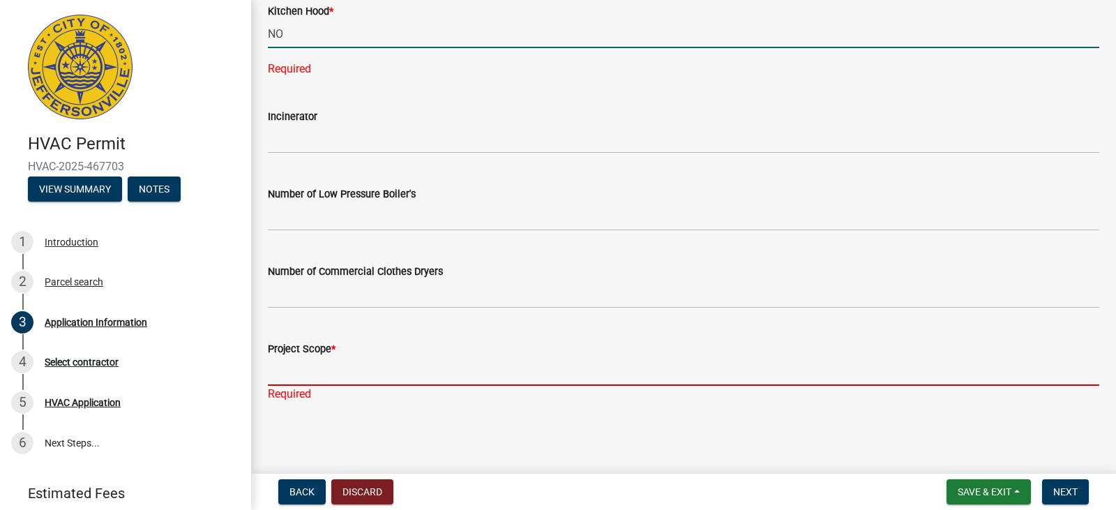
type input "0"
click at [280, 375] on input "Project Scope *" at bounding box center [684, 371] width 832 height 29
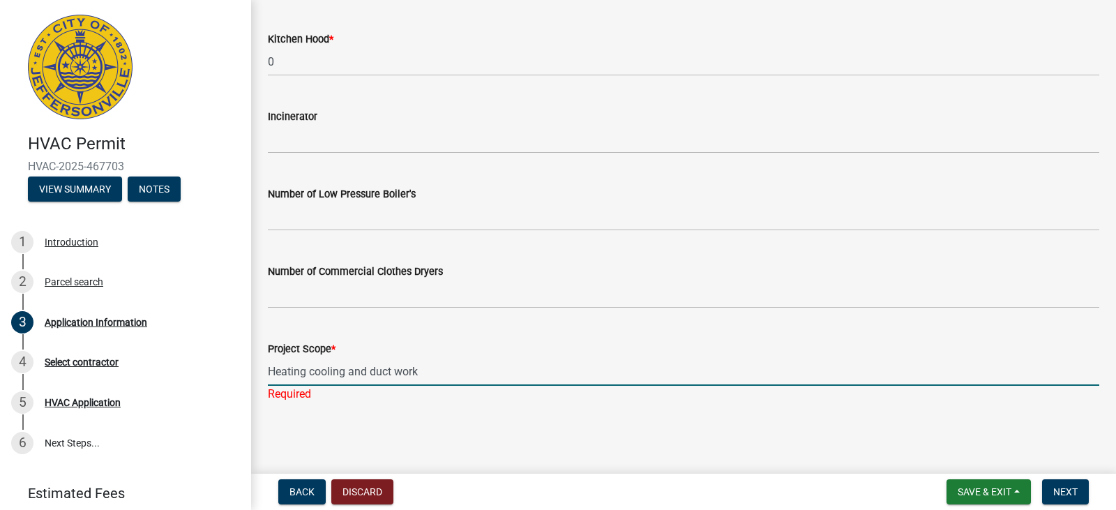
click at [307, 372] on input "Heating cooling and duct work" at bounding box center [684, 371] width 832 height 29
type input "Heating, cooling and duct work"
click at [1070, 495] on span "Next" at bounding box center [1065, 491] width 24 height 11
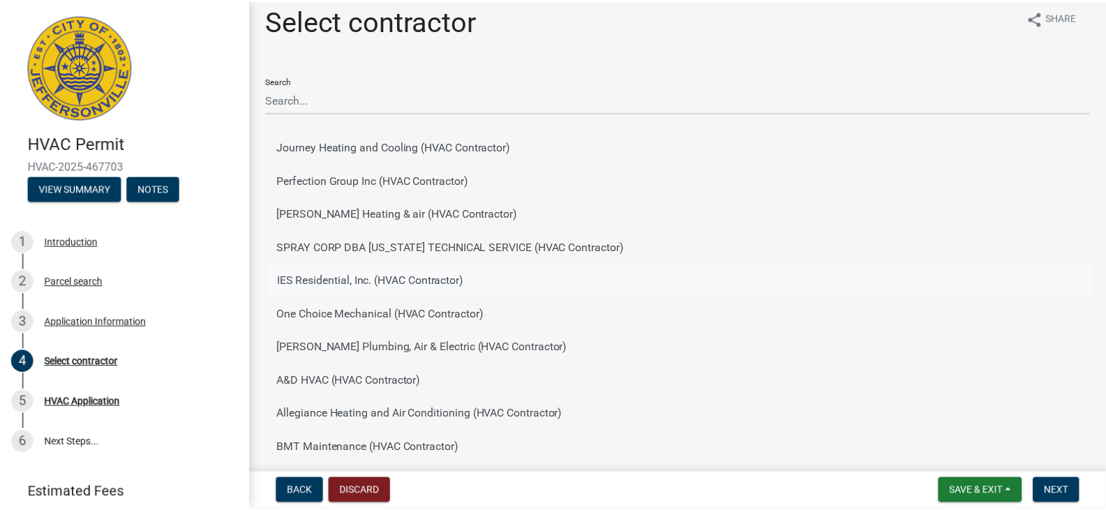
scroll to position [0, 0]
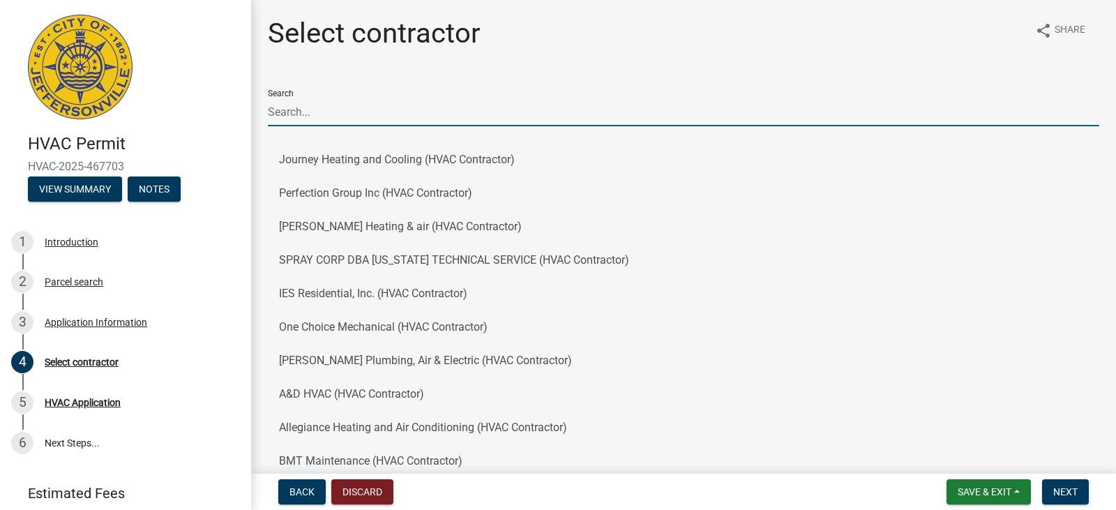
click at [380, 112] on input "Search" at bounding box center [684, 112] width 832 height 29
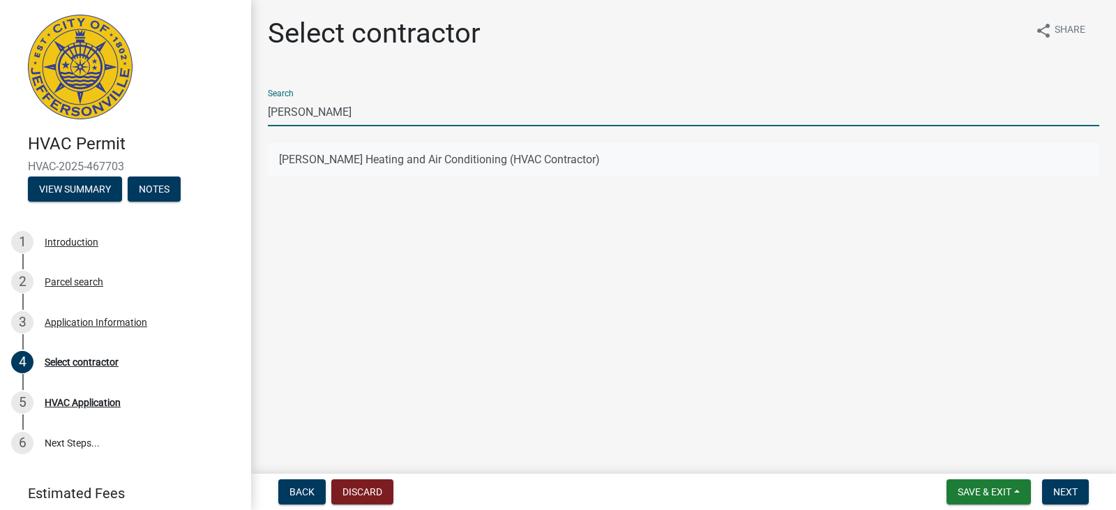
type input "[PERSON_NAME]"
click at [408, 160] on button "Crain Heating and Air Conditioning (HVAC Contractor)" at bounding box center [684, 159] width 832 height 33
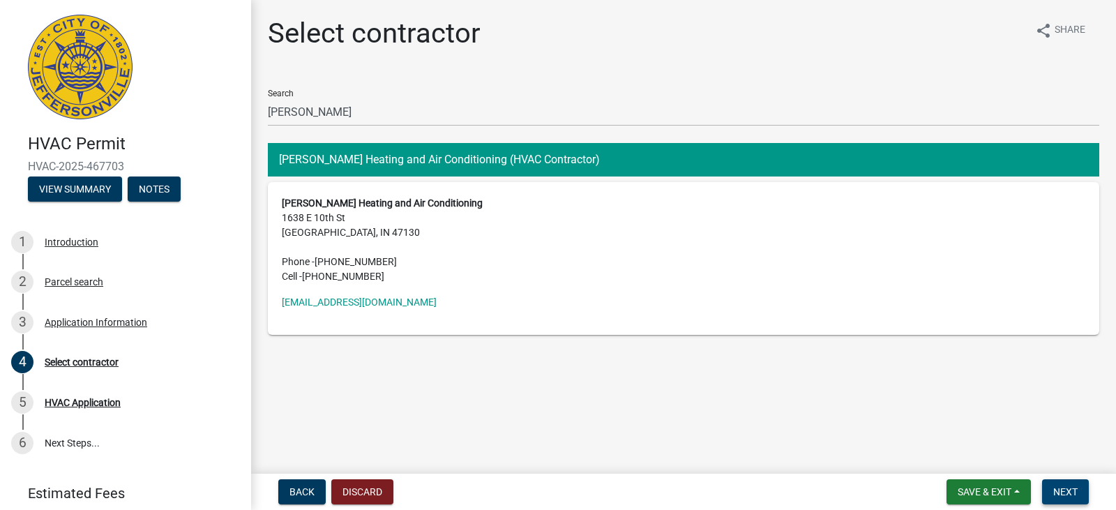
click at [1071, 488] on span "Next" at bounding box center [1065, 491] width 24 height 11
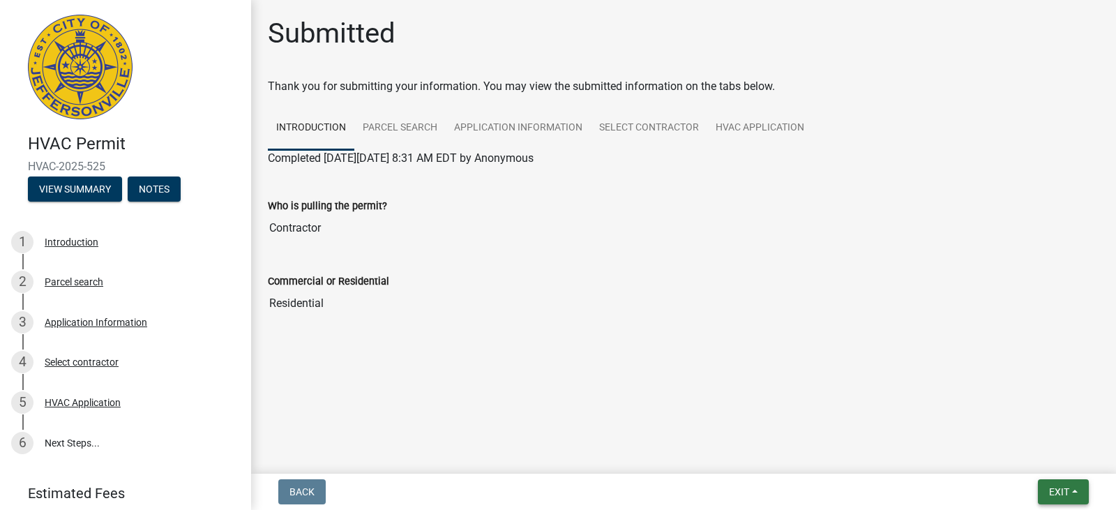
click at [1060, 490] on span "Exit" at bounding box center [1059, 491] width 20 height 11
click at [1003, 456] on button "Save & Exit" at bounding box center [1033, 455] width 112 height 33
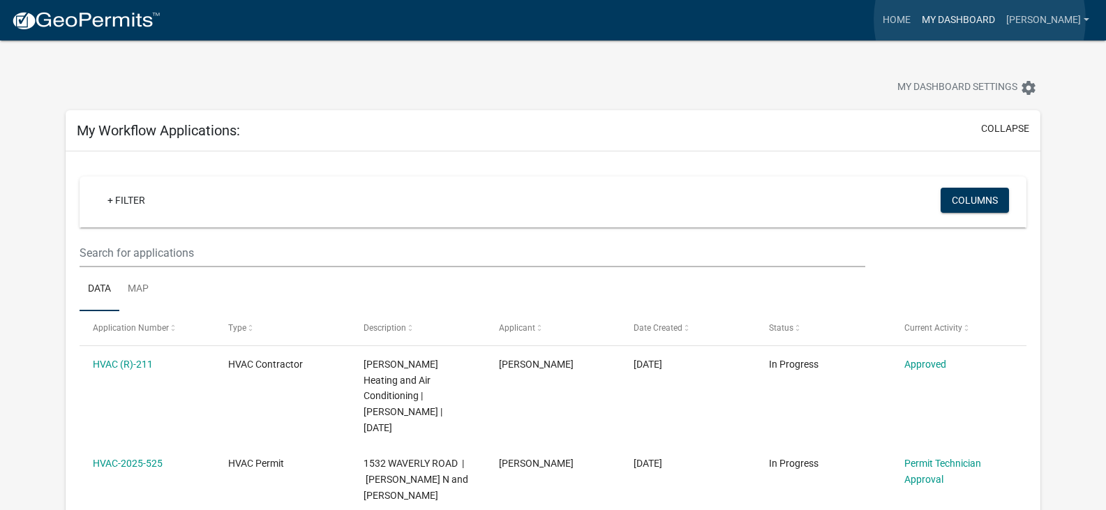
click at [980, 20] on link "My Dashboard" at bounding box center [958, 20] width 84 height 27
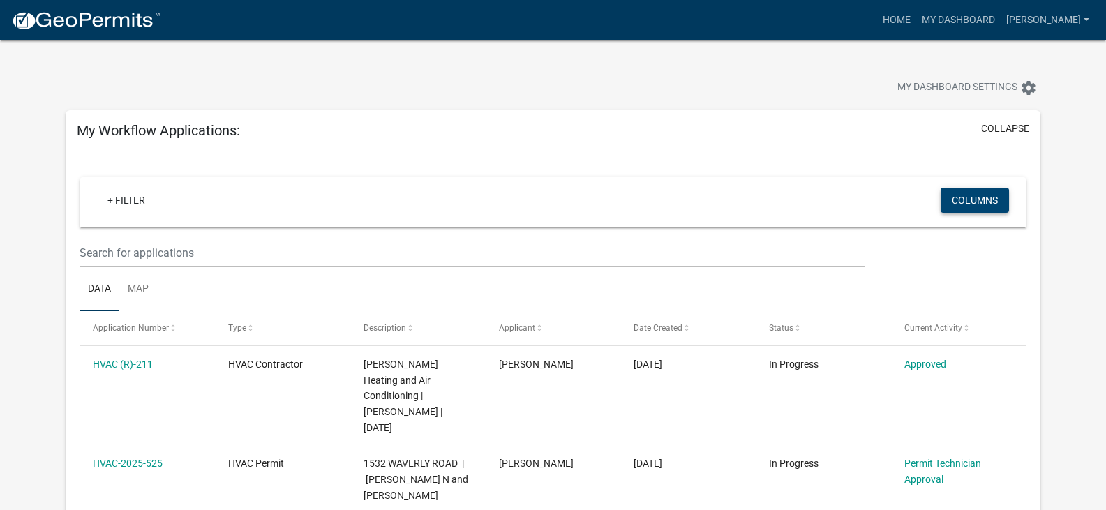
click at [975, 202] on button "Columns" at bounding box center [974, 200] width 68 height 25
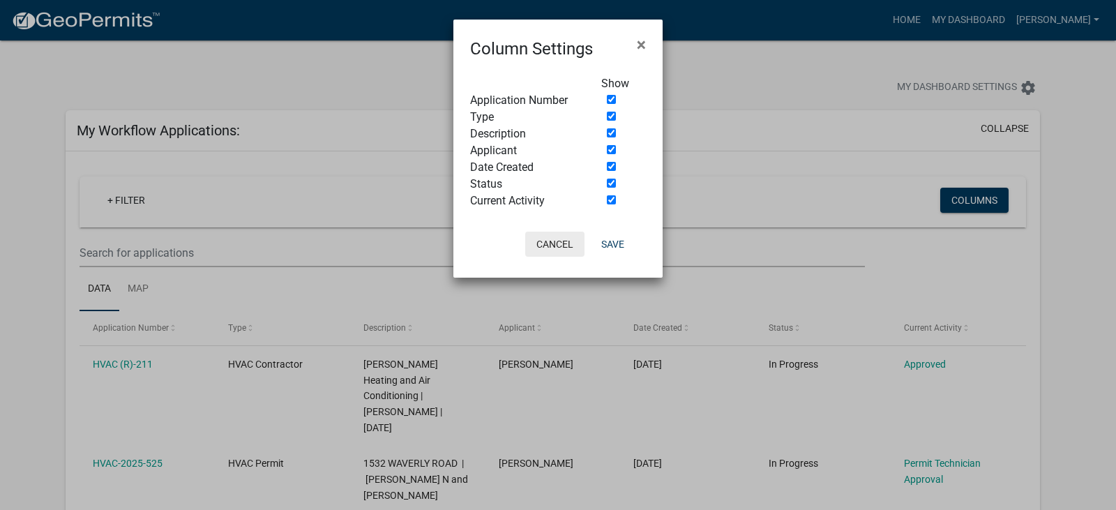
click at [546, 241] on button "Cancel" at bounding box center [554, 244] width 59 height 25
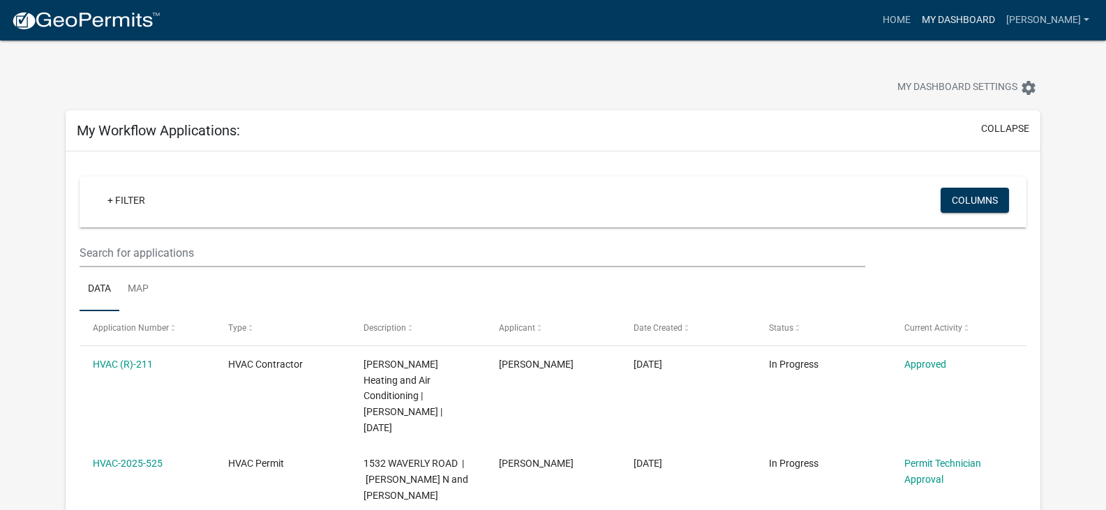
click at [1000, 21] on link "My Dashboard" at bounding box center [958, 20] width 84 height 27
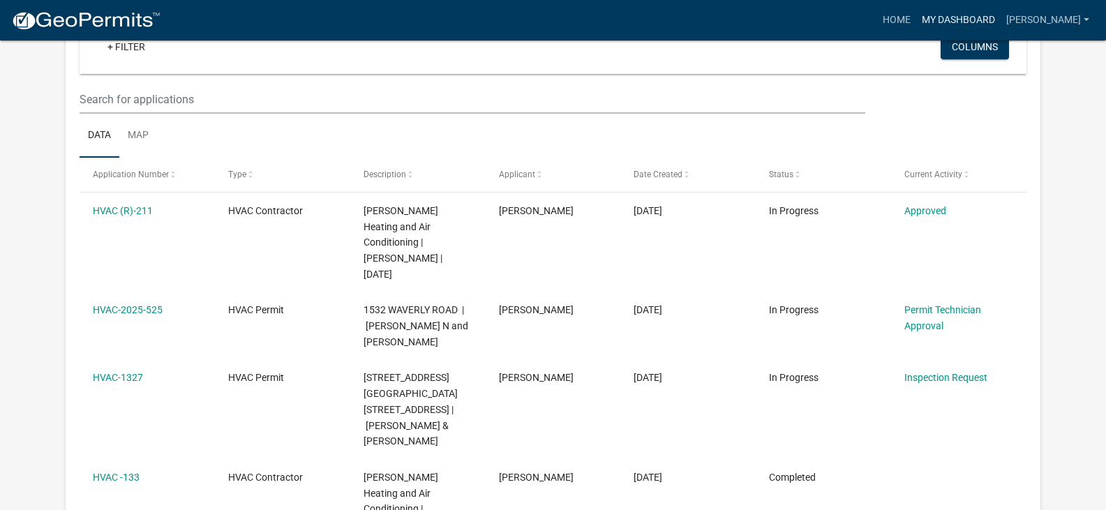
scroll to position [130, 0]
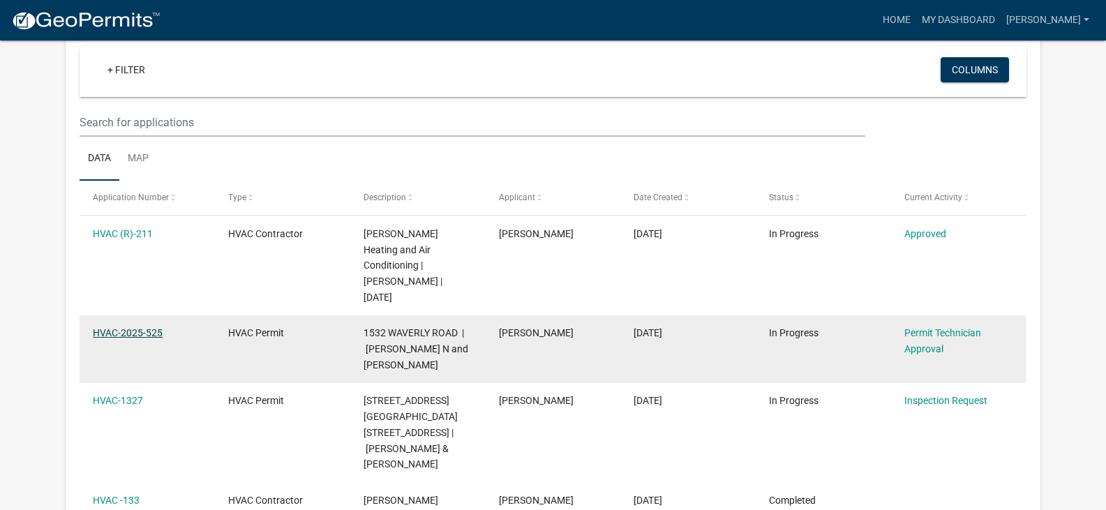
click at [126, 327] on link "HVAC-2025-525" at bounding box center [128, 332] width 70 height 11
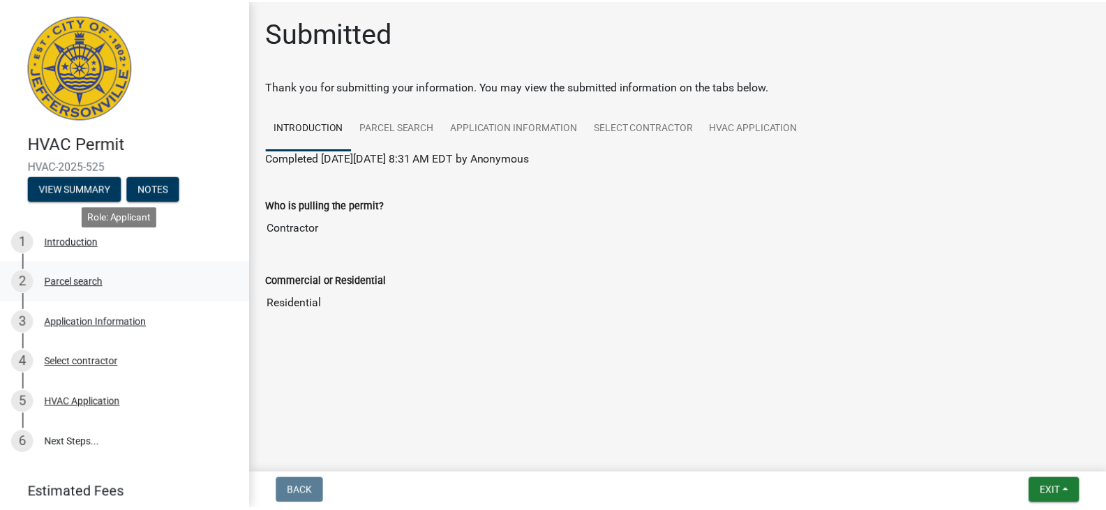
scroll to position [51, 0]
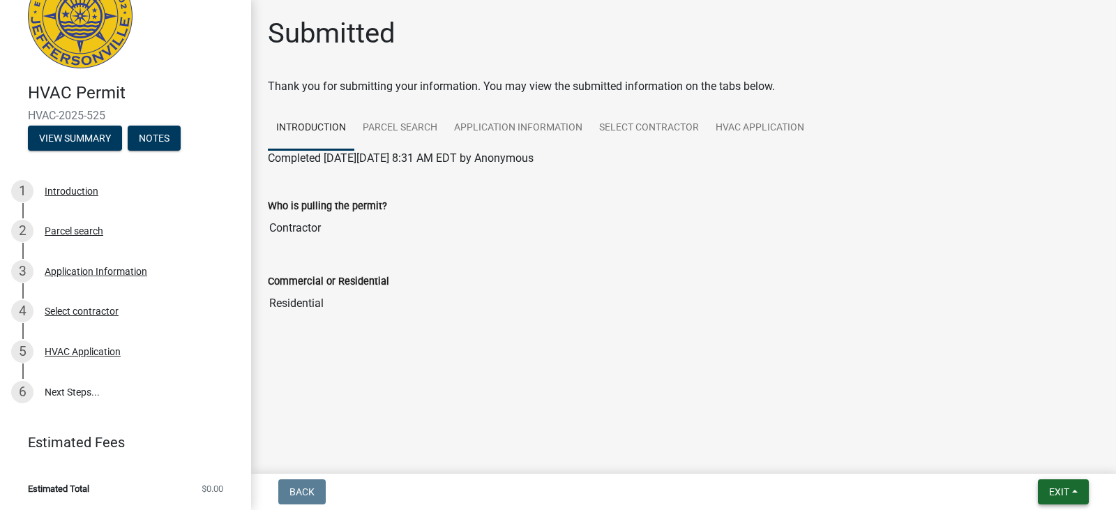
click at [1056, 489] on span "Exit" at bounding box center [1059, 491] width 20 height 11
click at [1014, 453] on button "Save & Exit" at bounding box center [1033, 455] width 112 height 33
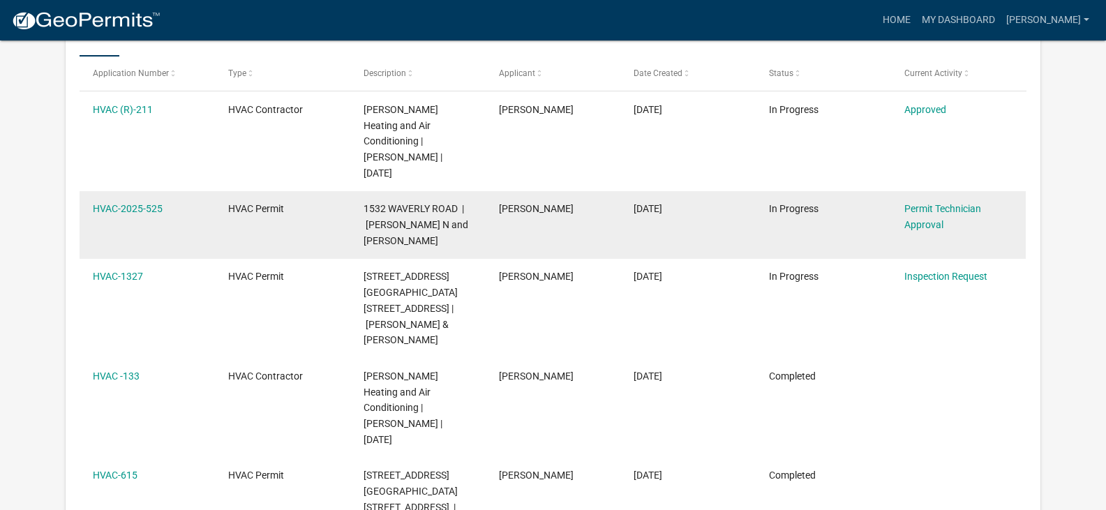
scroll to position [255, 0]
click at [943, 203] on link "Permit Technician Approval" at bounding box center [942, 216] width 77 height 27
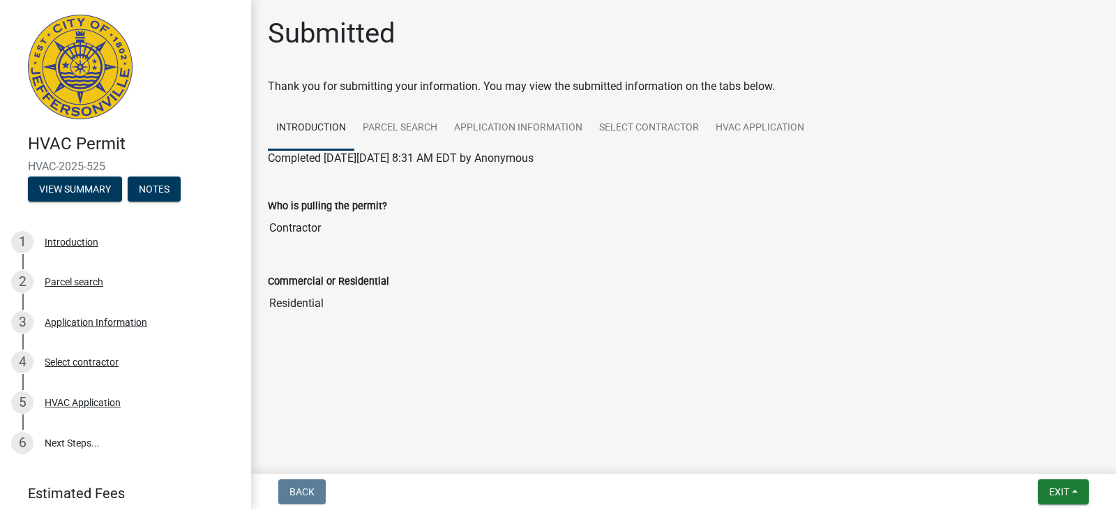
click at [702, 196] on div "Who is pulling the permit? Contractor" at bounding box center [684, 210] width 832 height 64
click at [1066, 494] on span "Exit" at bounding box center [1059, 491] width 20 height 11
click at [1020, 454] on button "Save & Exit" at bounding box center [1033, 455] width 112 height 33
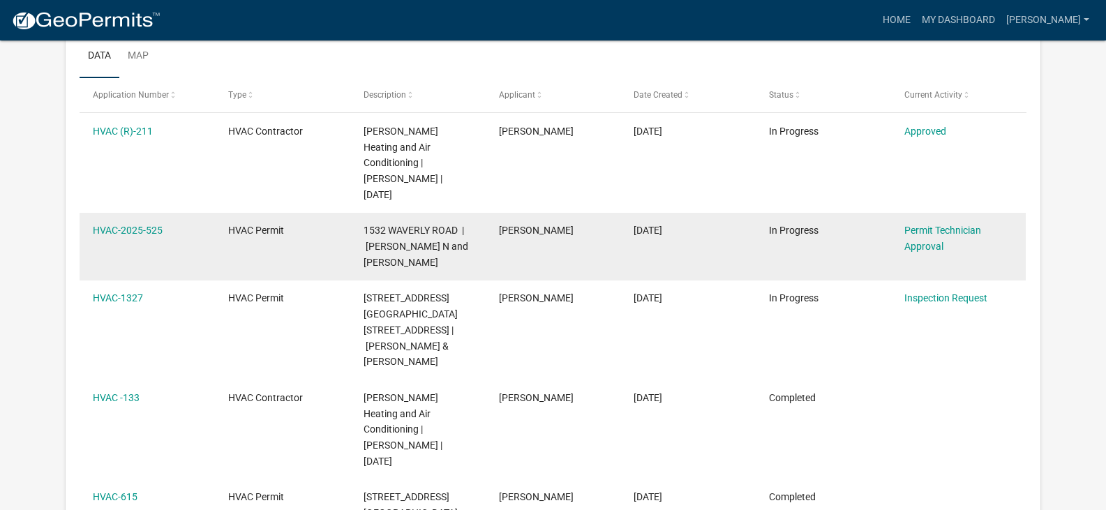
scroll to position [209, 0]
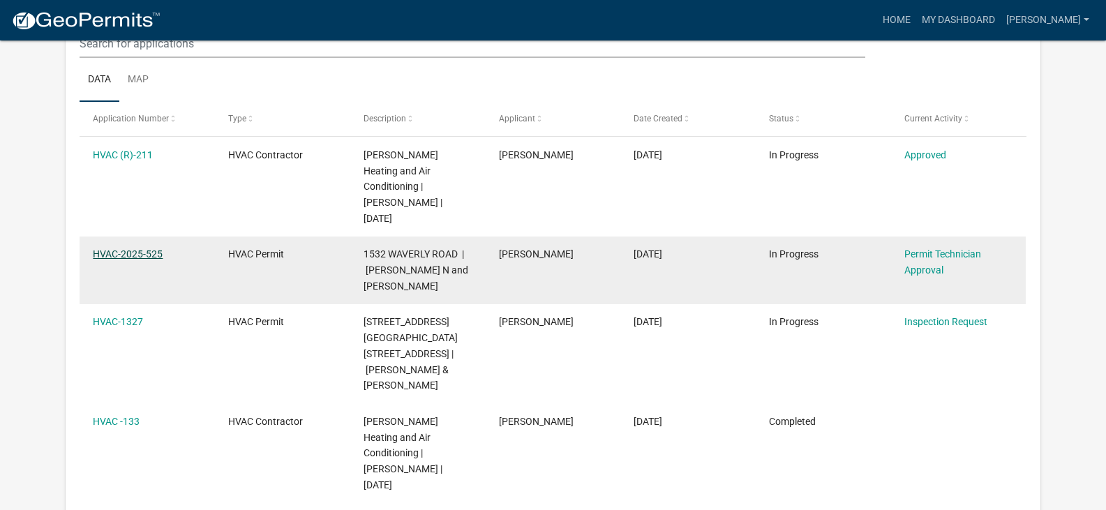
click at [139, 248] on link "HVAC-2025-525" at bounding box center [128, 253] width 70 height 11
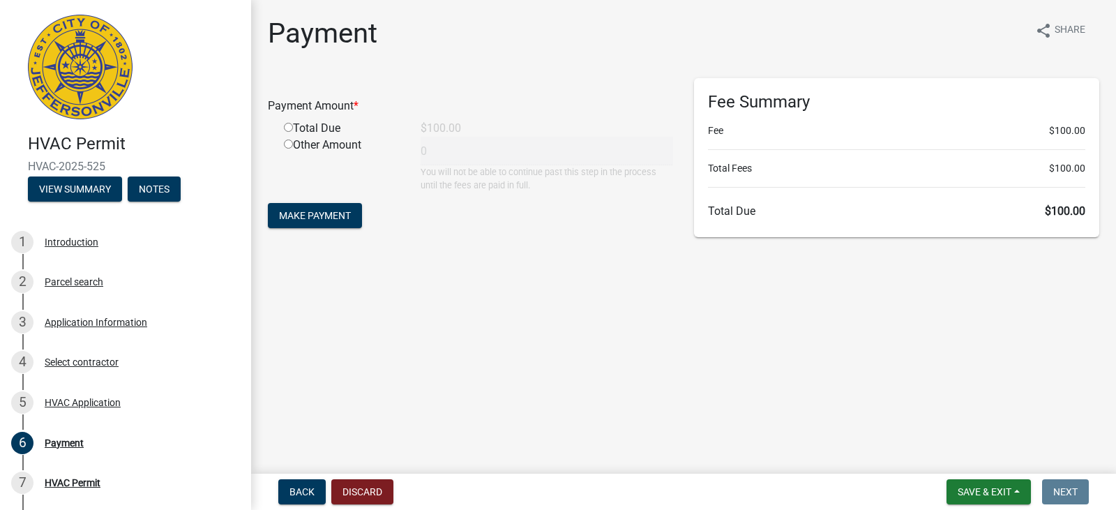
click at [285, 127] on input "radio" at bounding box center [288, 127] width 9 height 9
radio input "true"
type input "100"
click at [317, 217] on span "Make Payment" at bounding box center [315, 215] width 72 height 11
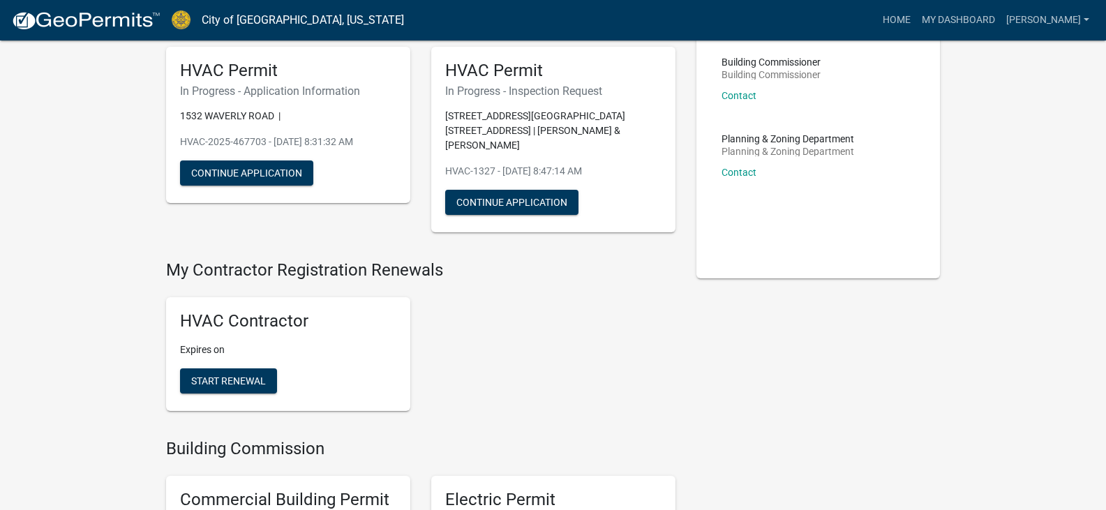
scroll to position [140, 0]
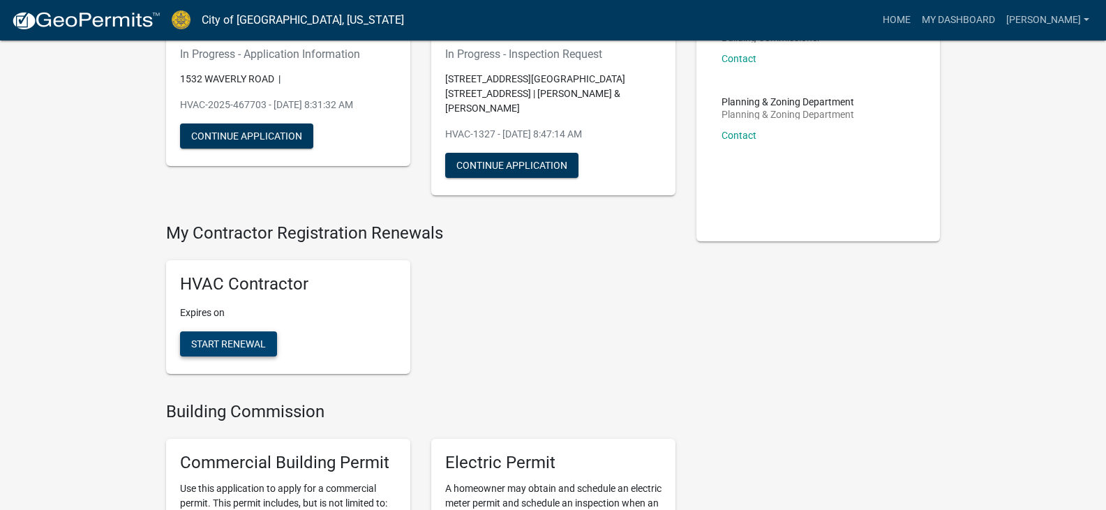
click at [220, 338] on span "Start Renewal" at bounding box center [228, 343] width 75 height 11
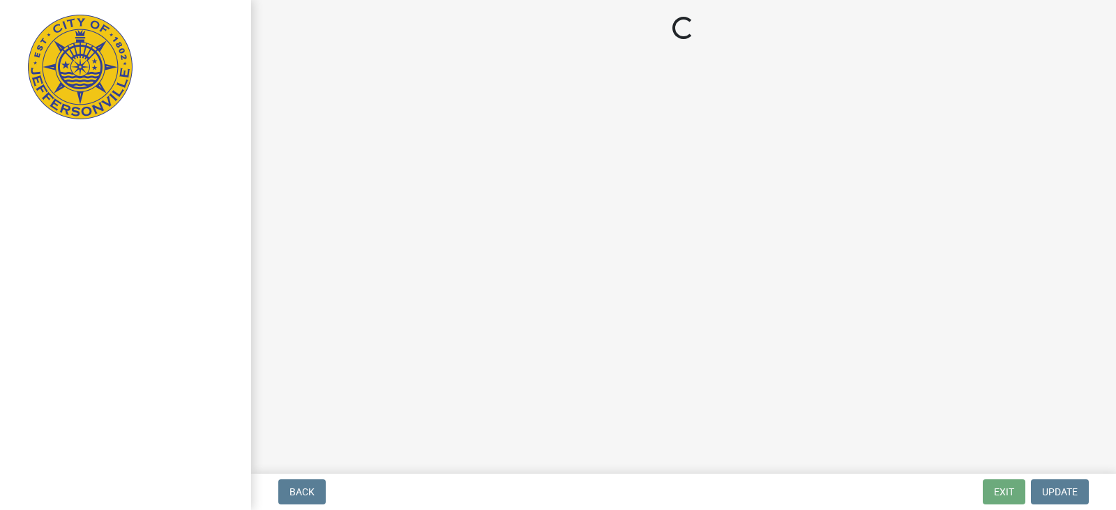
select select "IN"
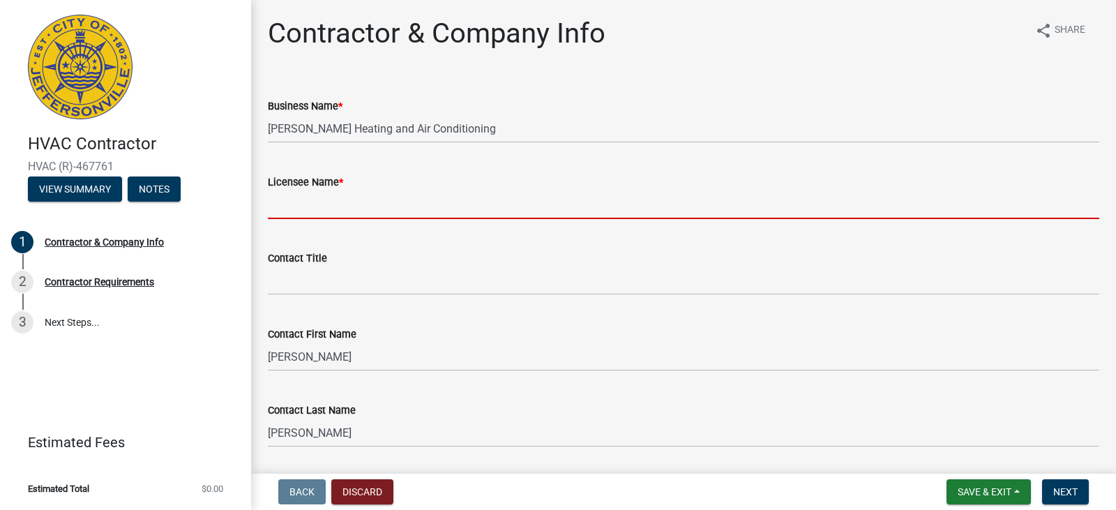
click at [316, 200] on input "Licensee Name *" at bounding box center [684, 204] width 832 height 29
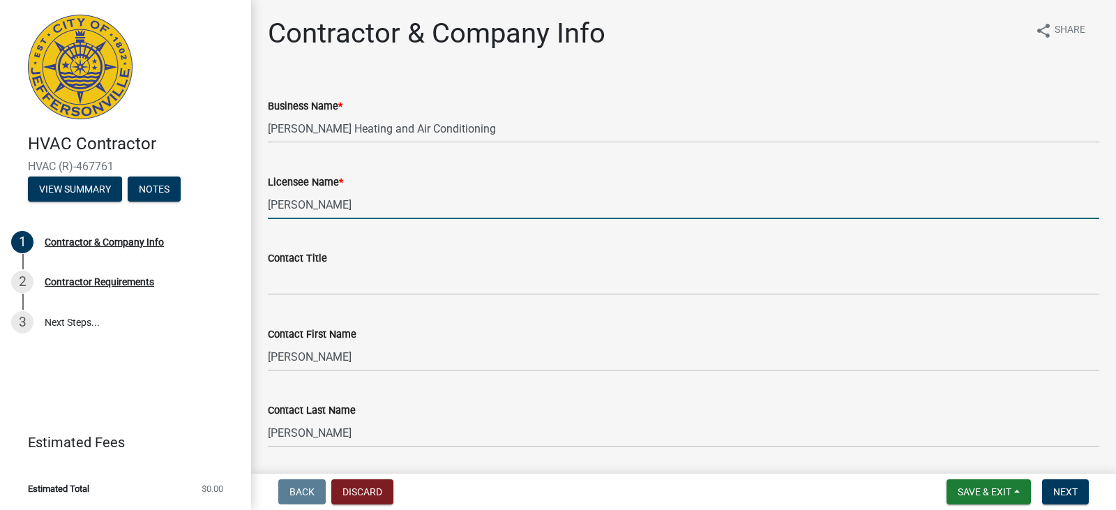
type input "Dan Crain, Jr"
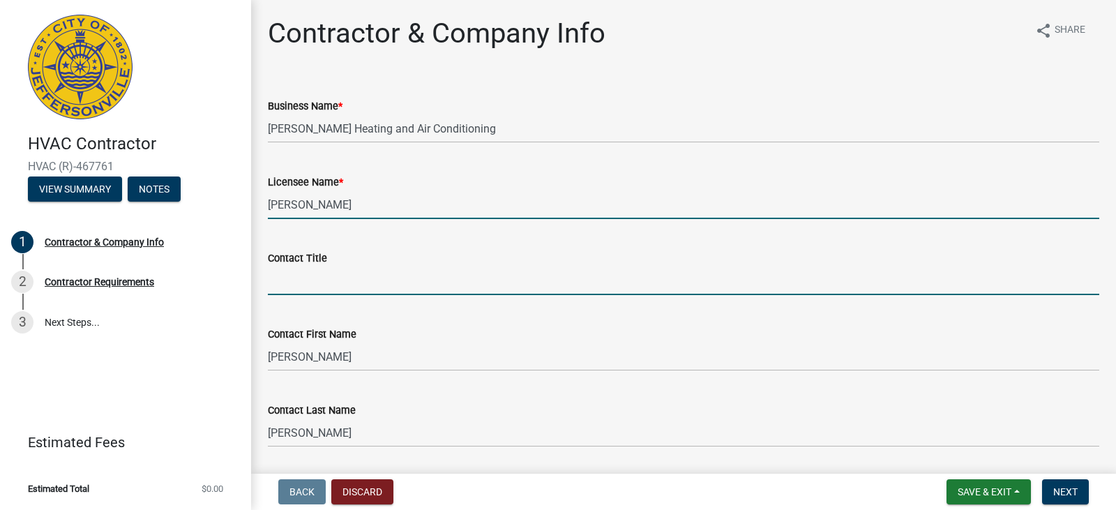
click at [283, 283] on input "Contact Title" at bounding box center [684, 281] width 832 height 29
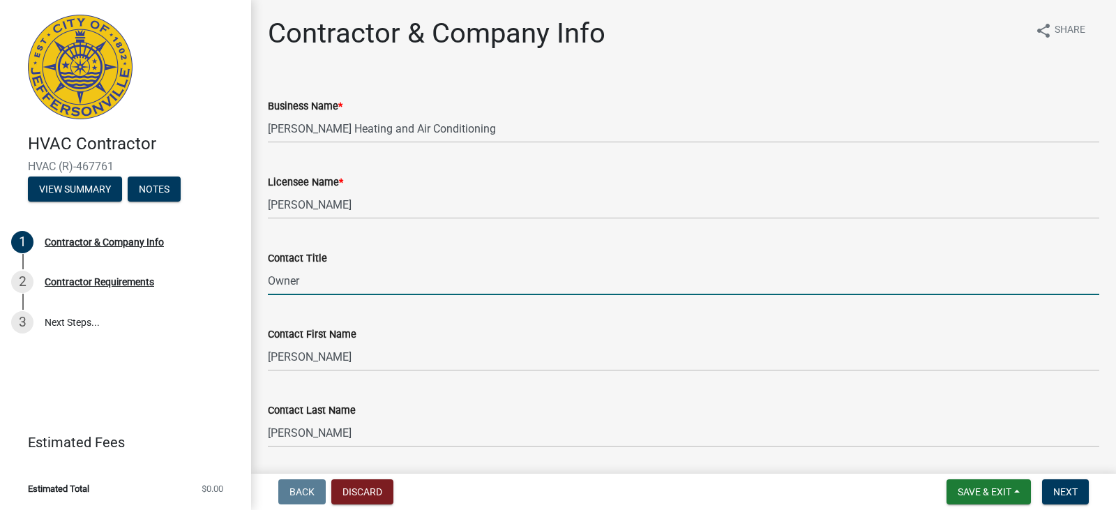
type input "Owner"
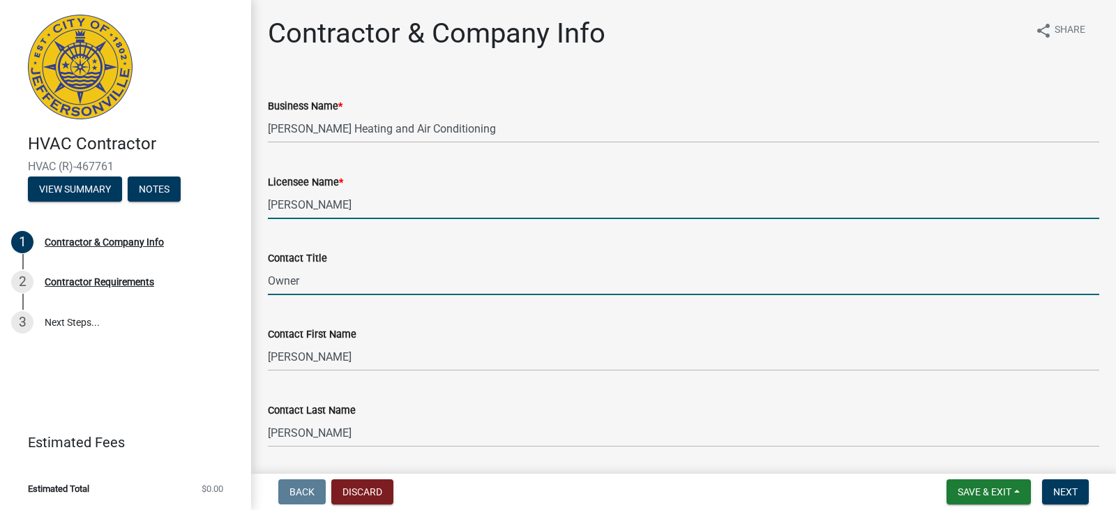
click at [285, 206] on input "Dan Crain, Jr" at bounding box center [684, 204] width 832 height 29
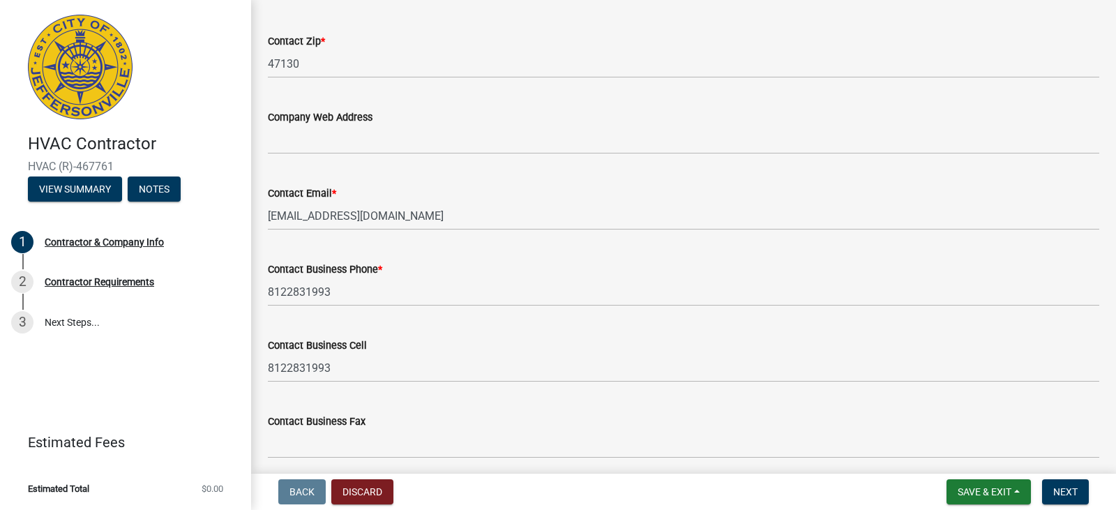
scroll to position [823, 0]
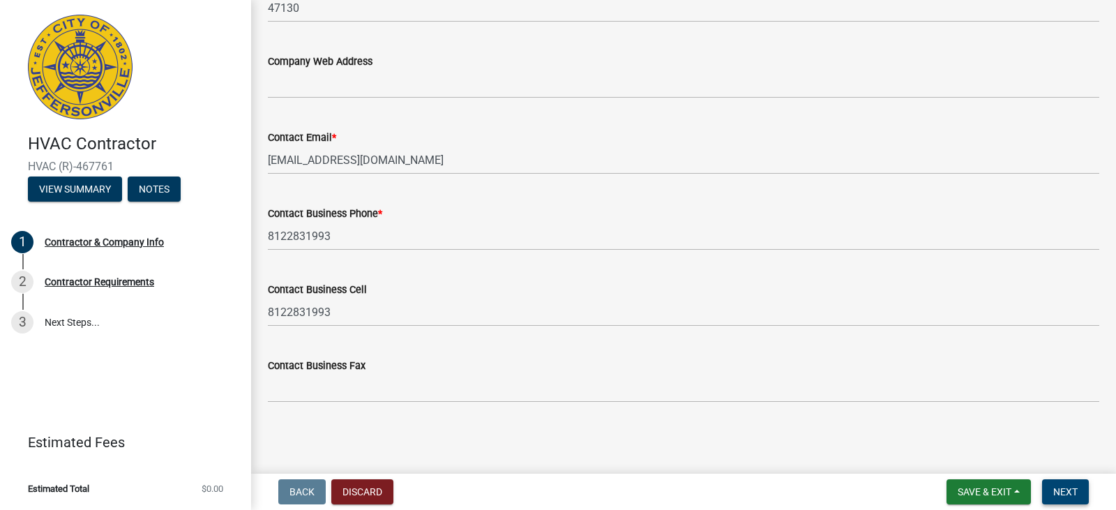
type input "Daniel Crain, Jr"
click at [1069, 490] on span "Next" at bounding box center [1065, 491] width 24 height 11
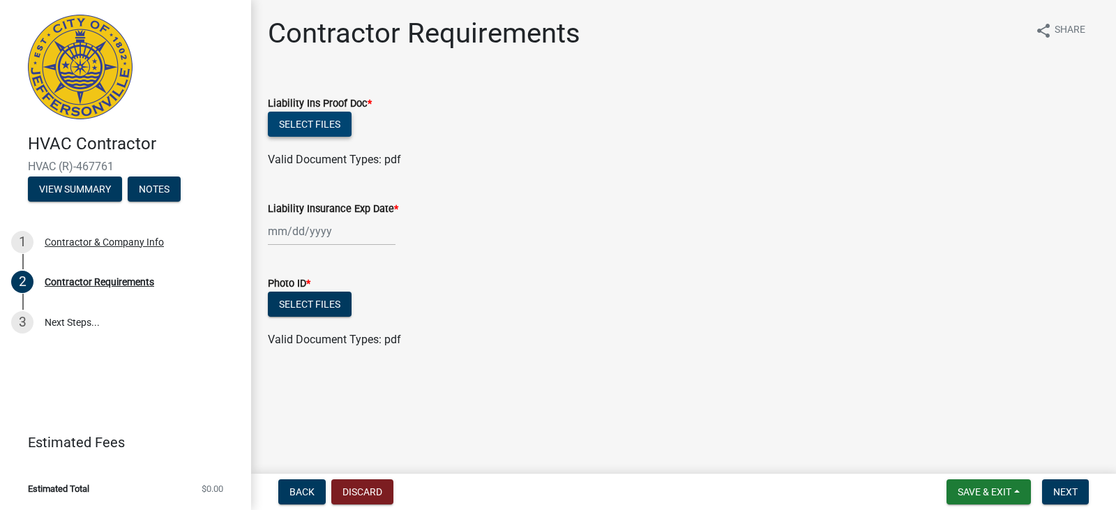
click at [306, 117] on button "Select files" at bounding box center [310, 124] width 84 height 25
click at [303, 125] on button "Select files" at bounding box center [310, 124] width 84 height 25
click at [313, 119] on button "Select files" at bounding box center [310, 124] width 84 height 25
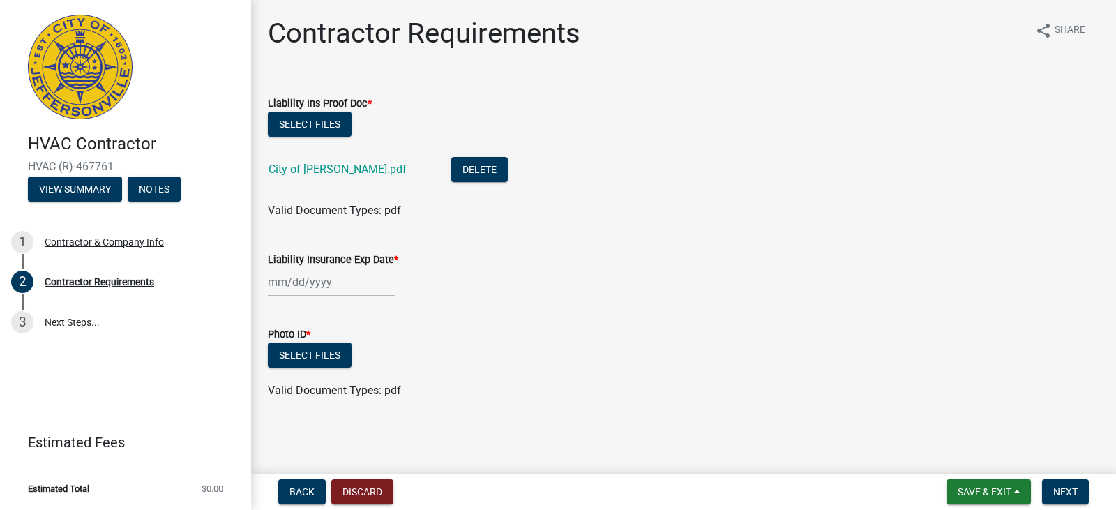
click at [345, 280] on div at bounding box center [332, 282] width 128 height 29
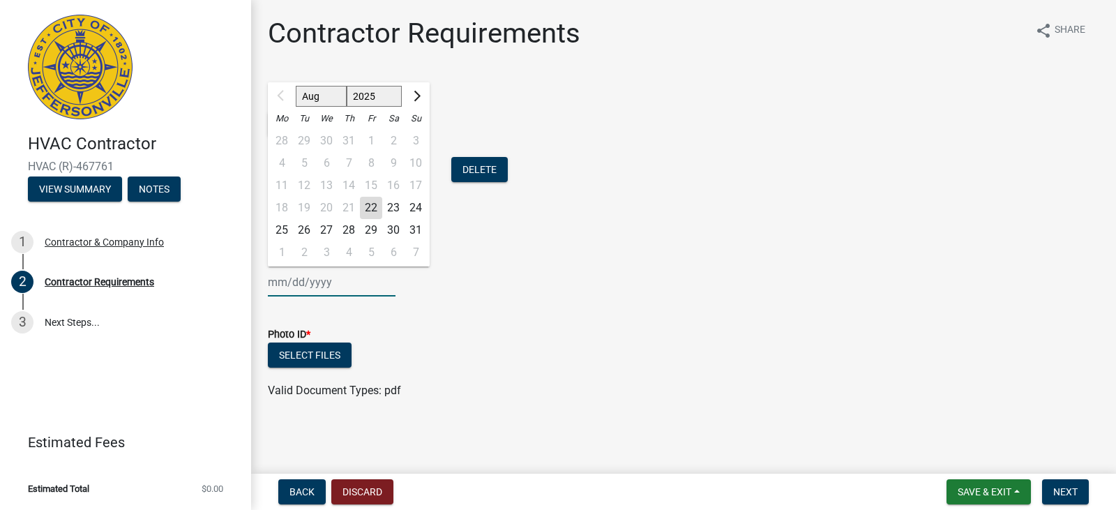
click at [338, 284] on input "Liability Insurance Exp Date *" at bounding box center [332, 282] width 128 height 29
type input "06/16/2026"
click at [311, 361] on button "Select files" at bounding box center [310, 355] width 84 height 25
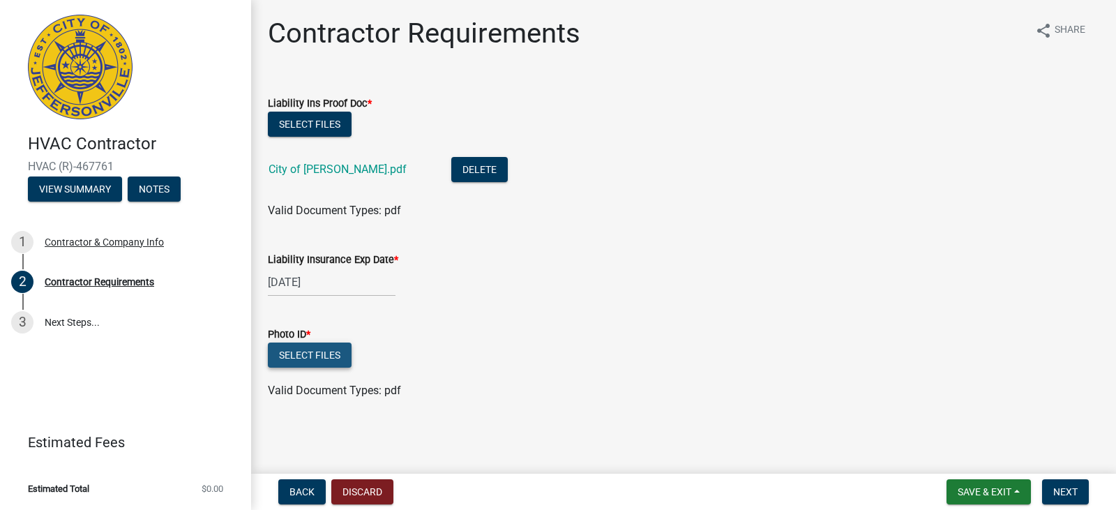
click at [331, 356] on button "Select files" at bounding box center [310, 355] width 84 height 25
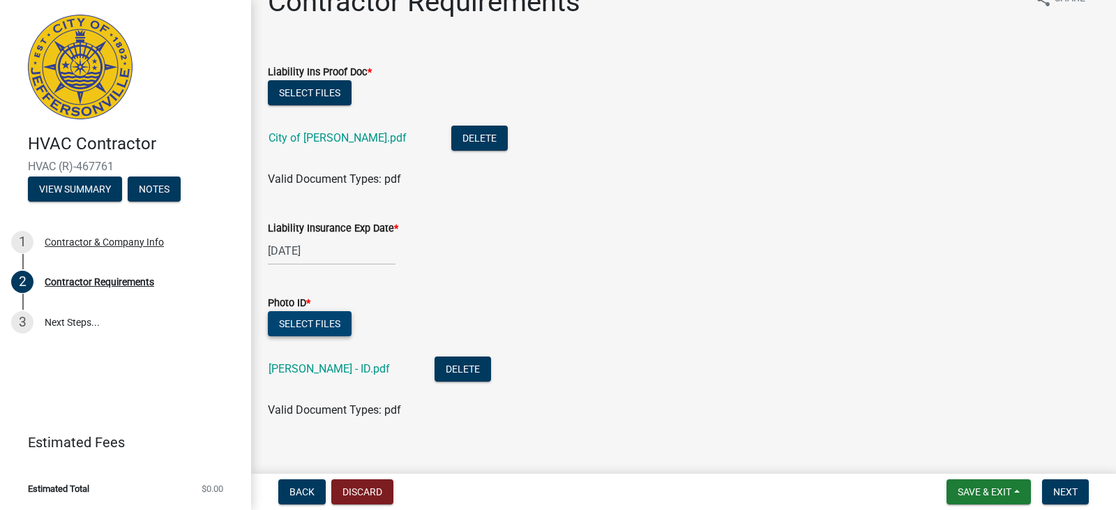
scroll to position [49, 0]
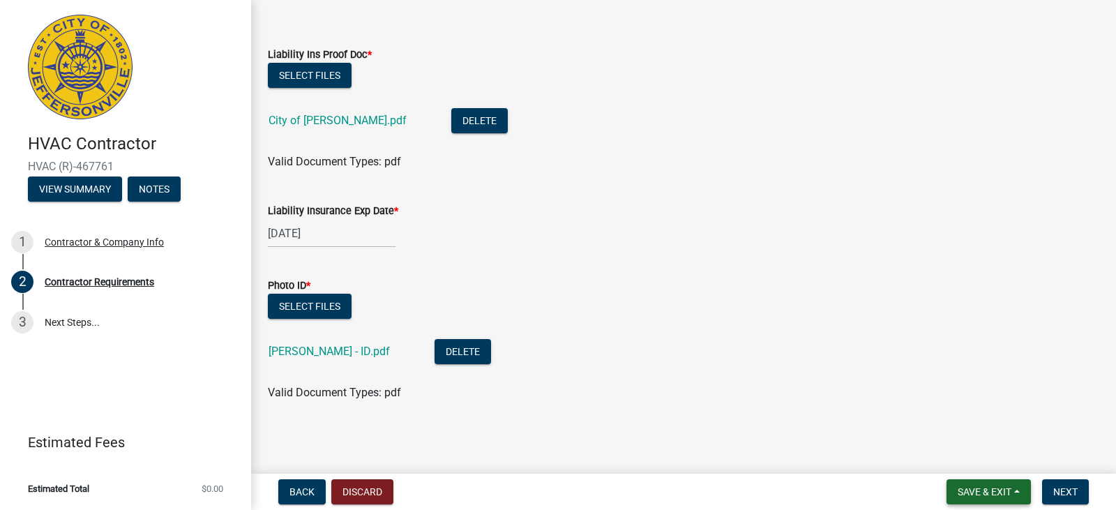
click at [973, 489] on span "Save & Exit" at bounding box center [985, 491] width 54 height 11
click at [943, 451] on button "Save & Exit" at bounding box center [976, 455] width 112 height 33
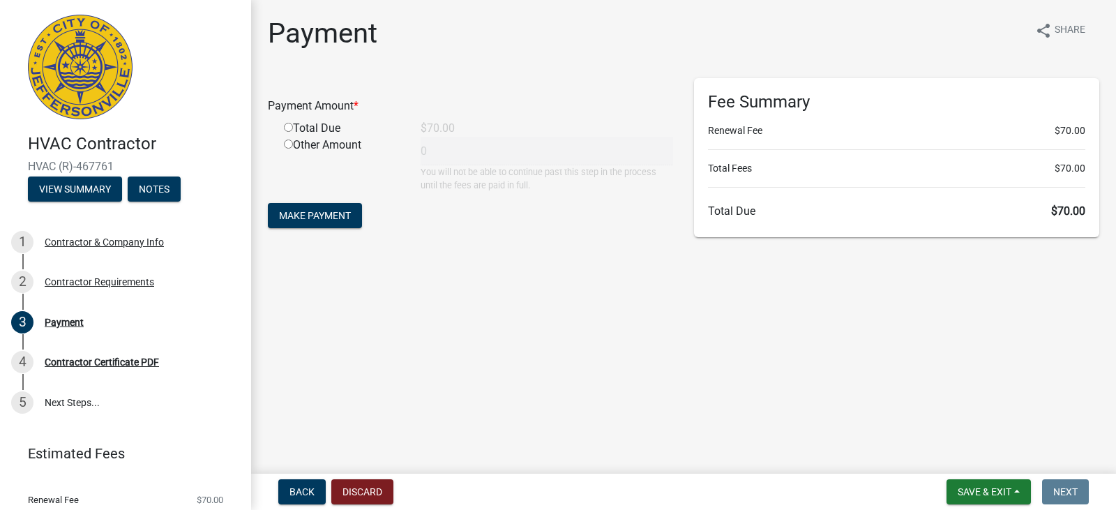
click at [287, 129] on input "radio" at bounding box center [288, 127] width 9 height 9
radio input "true"
type input "70"
click at [307, 211] on span "Make Payment" at bounding box center [315, 215] width 72 height 11
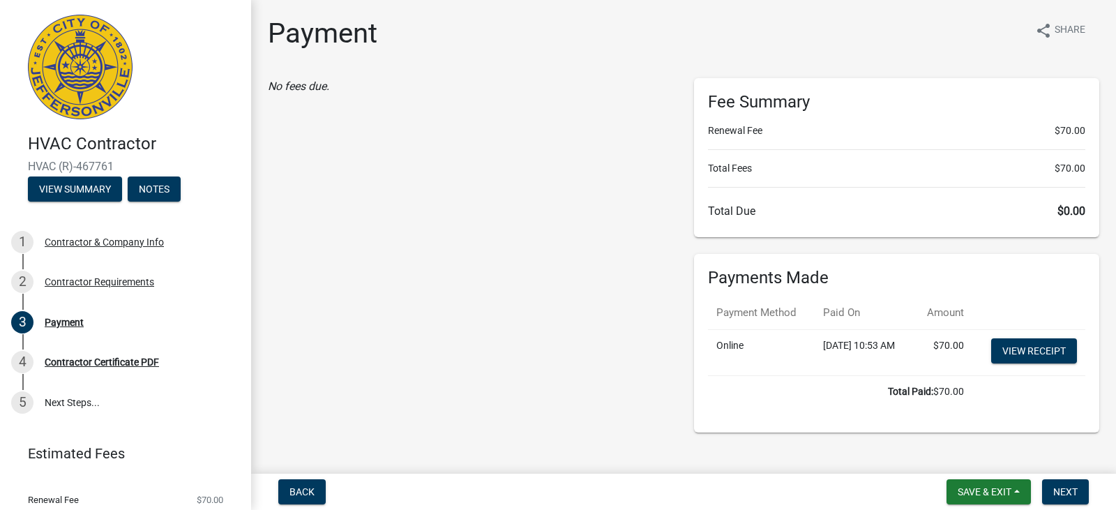
scroll to position [49, 0]
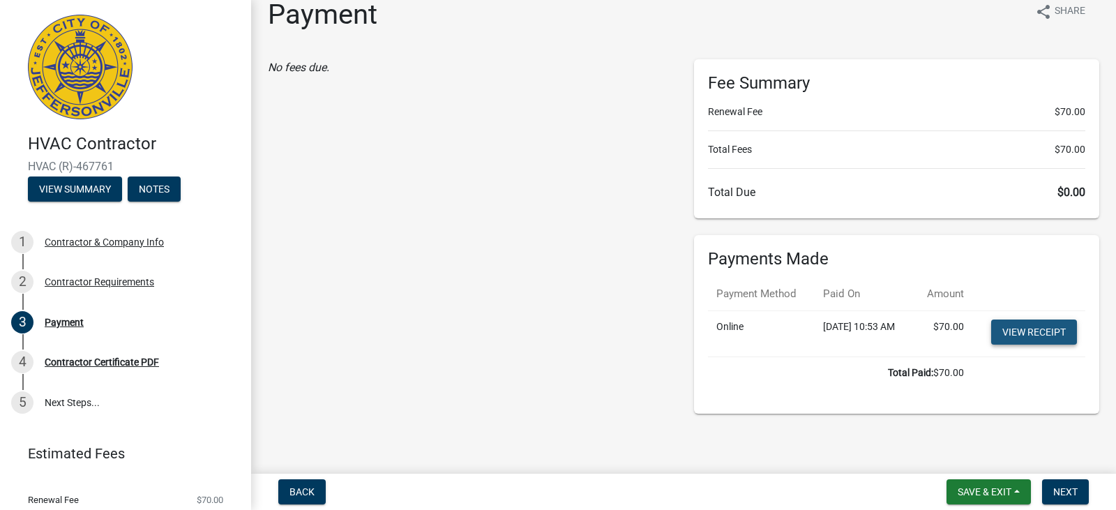
click at [1025, 322] on link "View receipt" at bounding box center [1034, 332] width 86 height 25
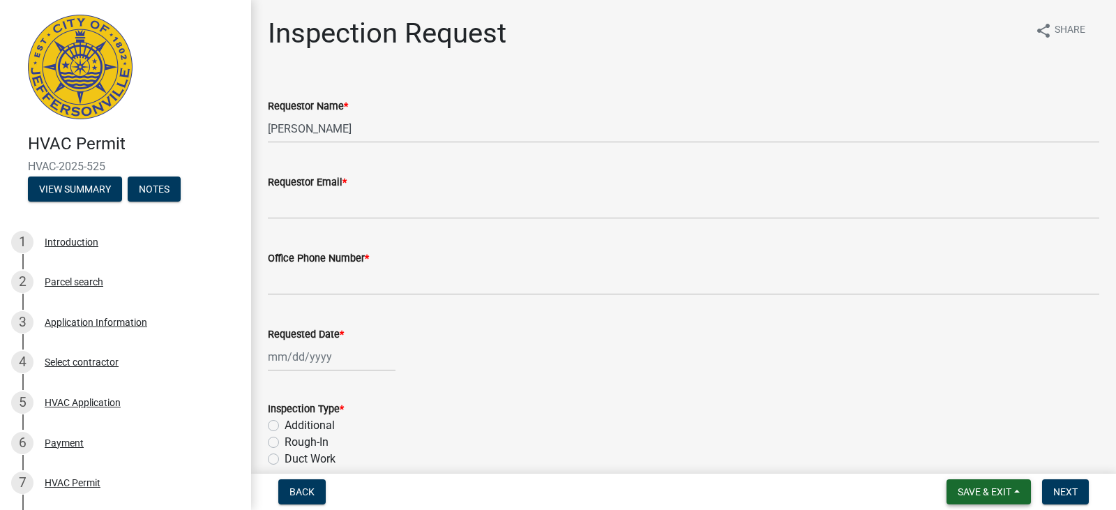
click at [988, 490] on span "Save & Exit" at bounding box center [985, 491] width 54 height 11
click at [949, 455] on button "Save & Exit" at bounding box center [976, 455] width 112 height 33
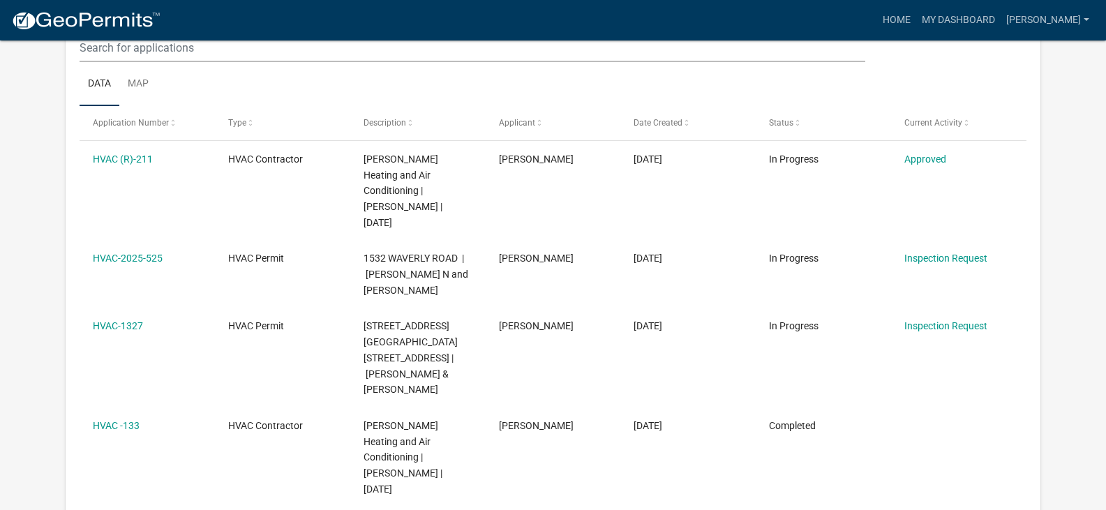
scroll to position [209, 0]
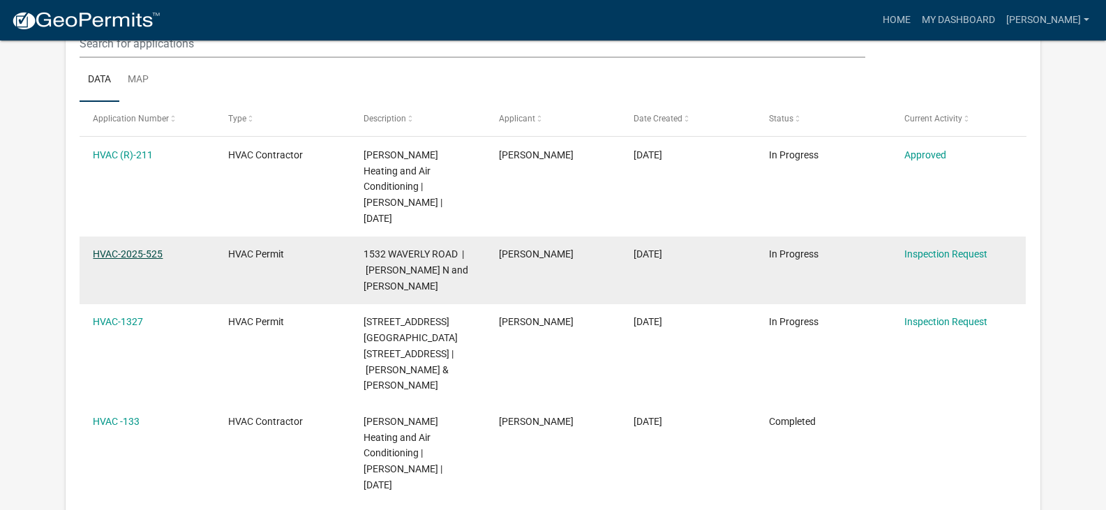
click at [144, 248] on link "HVAC-2025-525" at bounding box center [128, 253] width 70 height 11
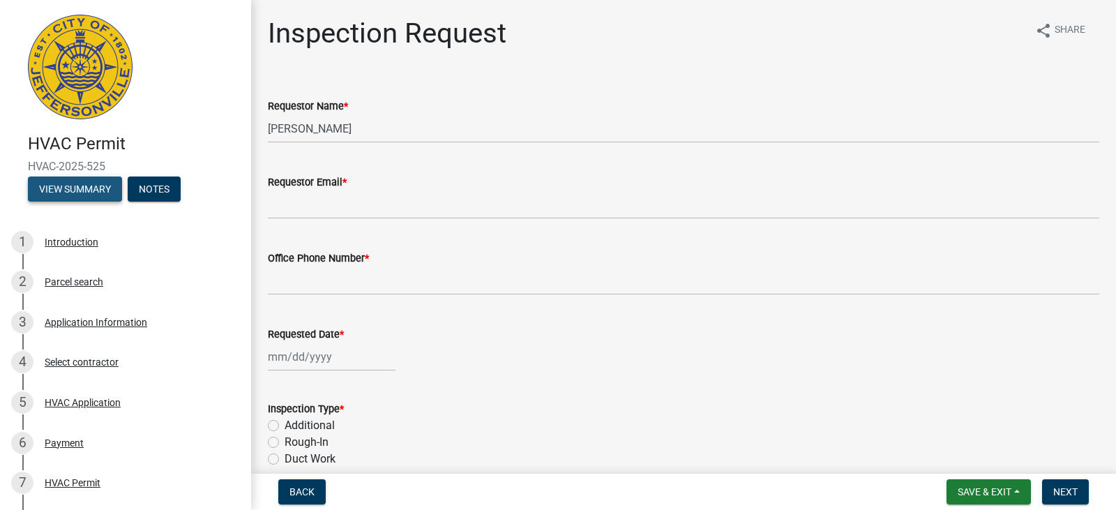
click at [75, 187] on button "View Summary" at bounding box center [75, 189] width 94 height 25
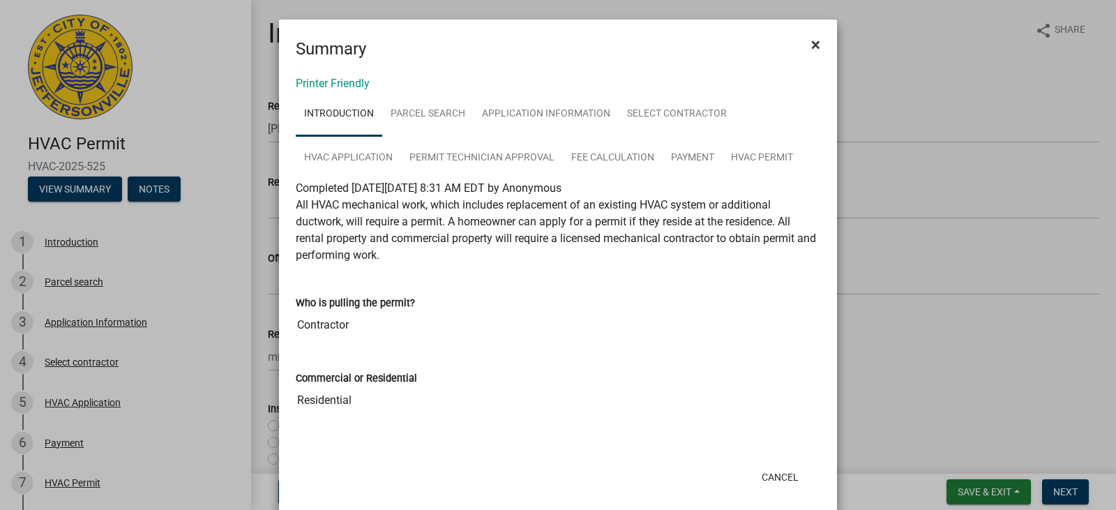
click at [811, 40] on span "×" at bounding box center [815, 45] width 9 height 20
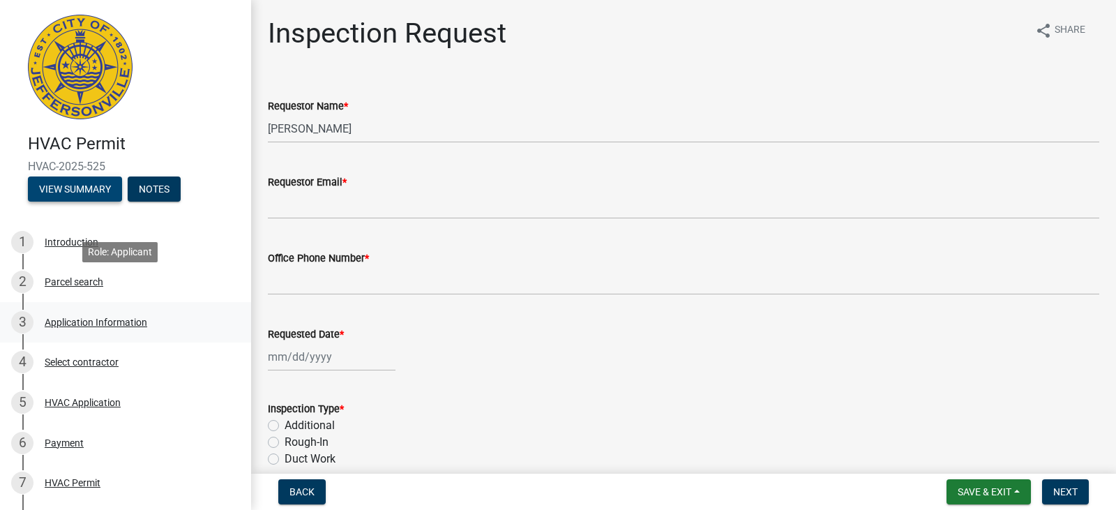
scroll to position [203, 0]
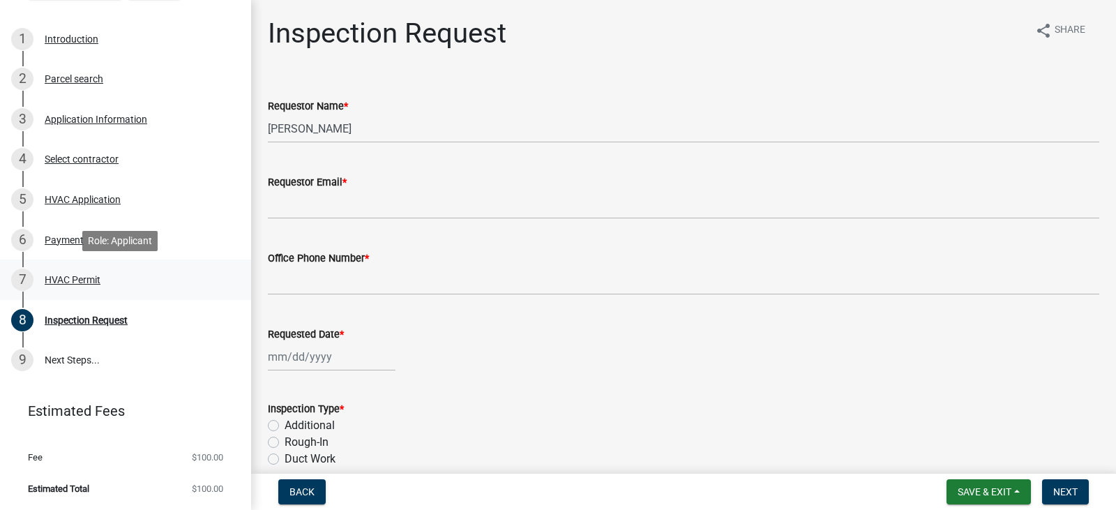
click at [59, 280] on div "HVAC Permit" at bounding box center [73, 280] width 56 height 10
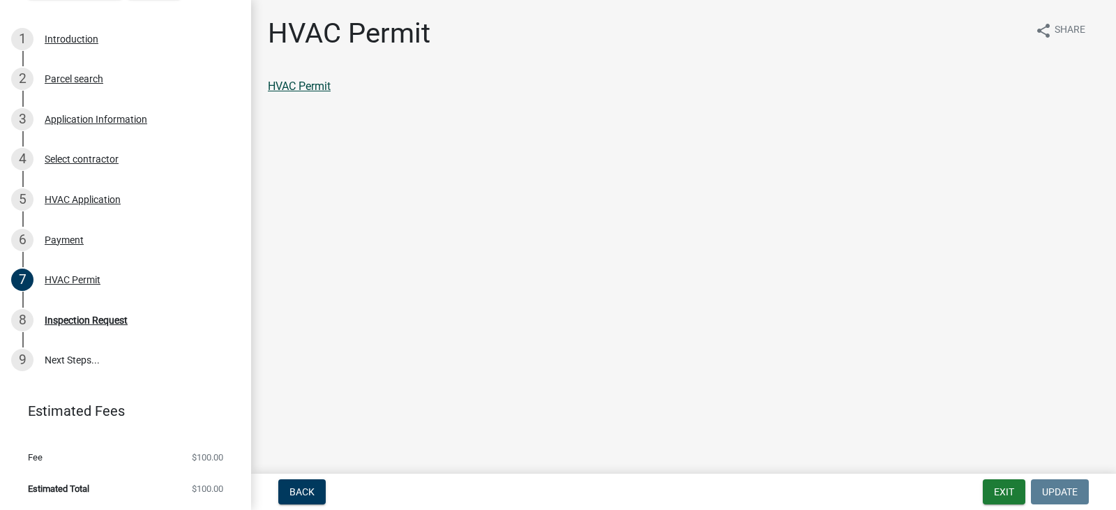
click at [318, 87] on link "HVAC Permit" at bounding box center [299, 86] width 63 height 13
click at [1000, 493] on button "Exit" at bounding box center [1004, 491] width 43 height 25
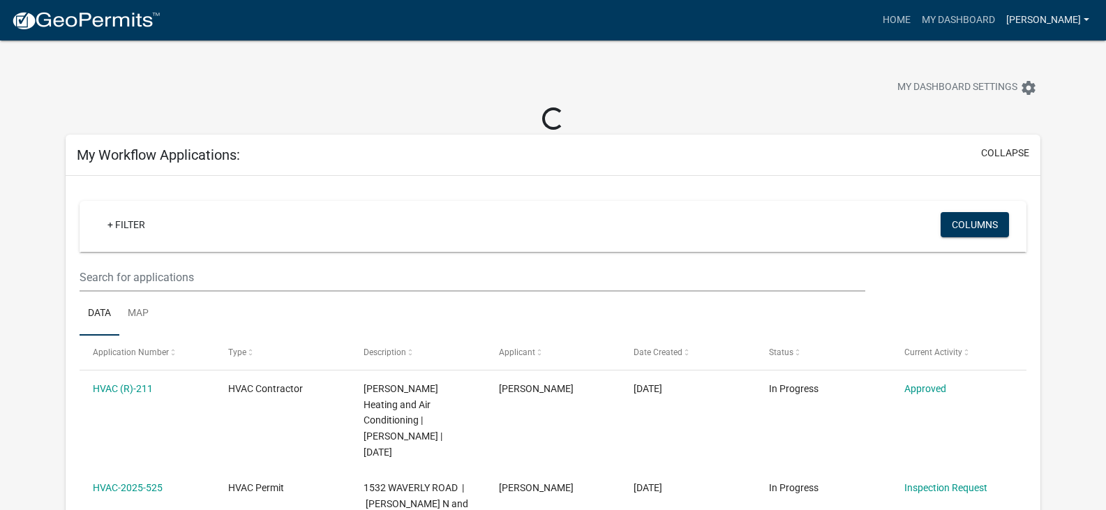
click at [1062, 22] on link "[PERSON_NAME]" at bounding box center [1047, 20] width 94 height 27
click at [1014, 130] on link "Logout" at bounding box center [1034, 135] width 119 height 33
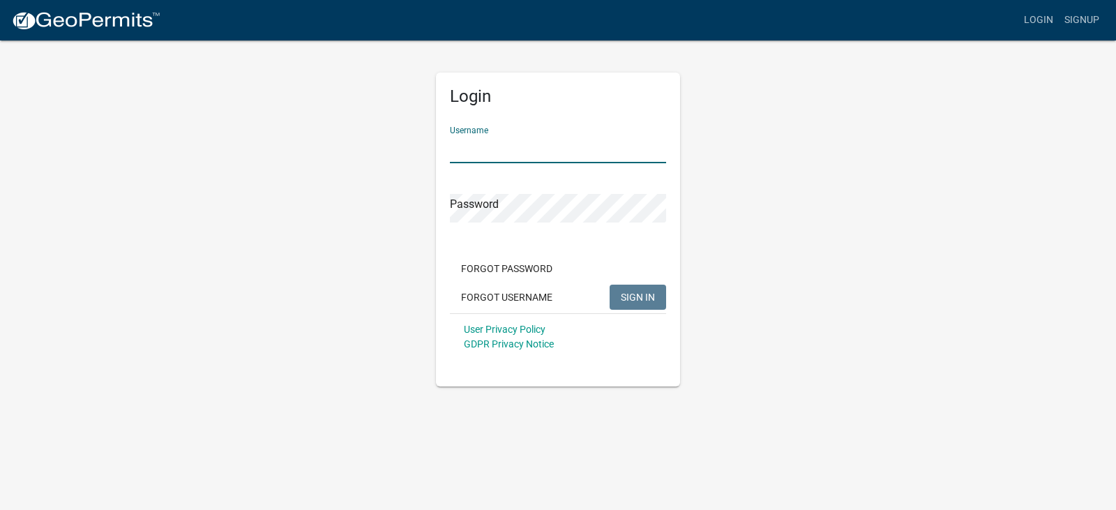
click at [510, 149] on input "Username" at bounding box center [558, 149] width 216 height 29
type input "[PERSON_NAME]"
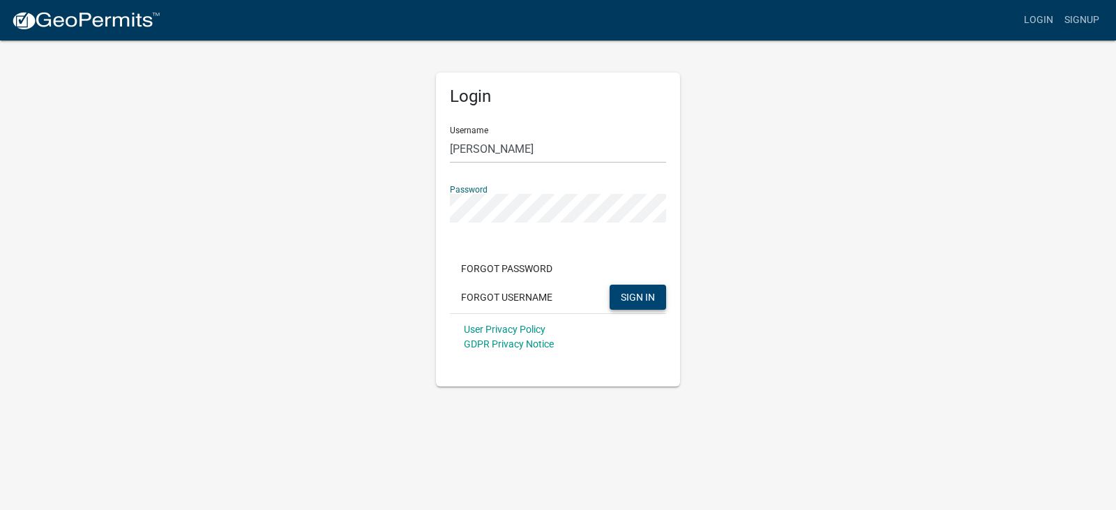
click at [645, 294] on span "SIGN IN" at bounding box center [638, 296] width 34 height 11
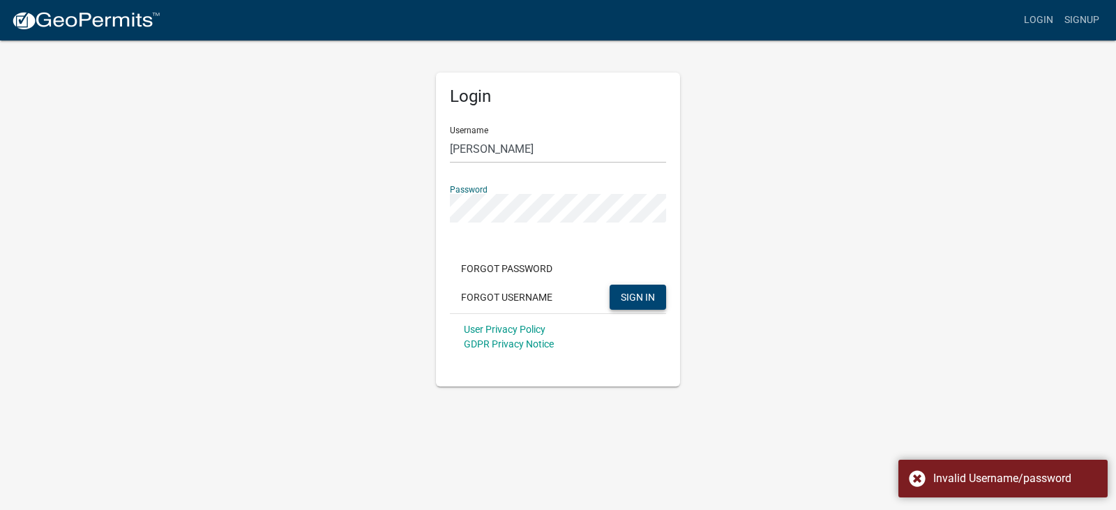
click at [426, 209] on div "Login Username [PERSON_NAME] Password Forgot Password Forgot Username SIGN IN U…" at bounding box center [558, 212] width 265 height 347
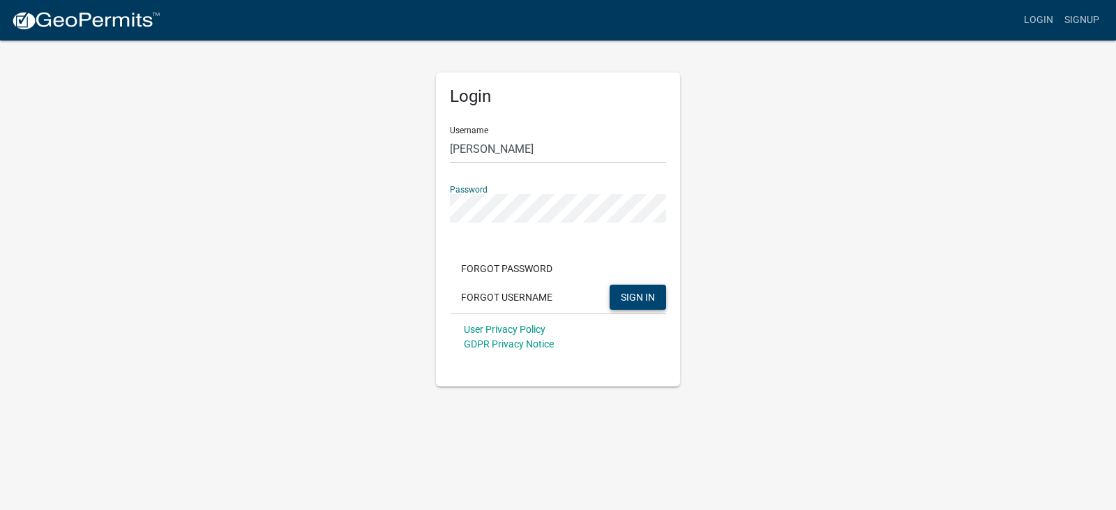
click at [638, 294] on span "SIGN IN" at bounding box center [638, 296] width 34 height 11
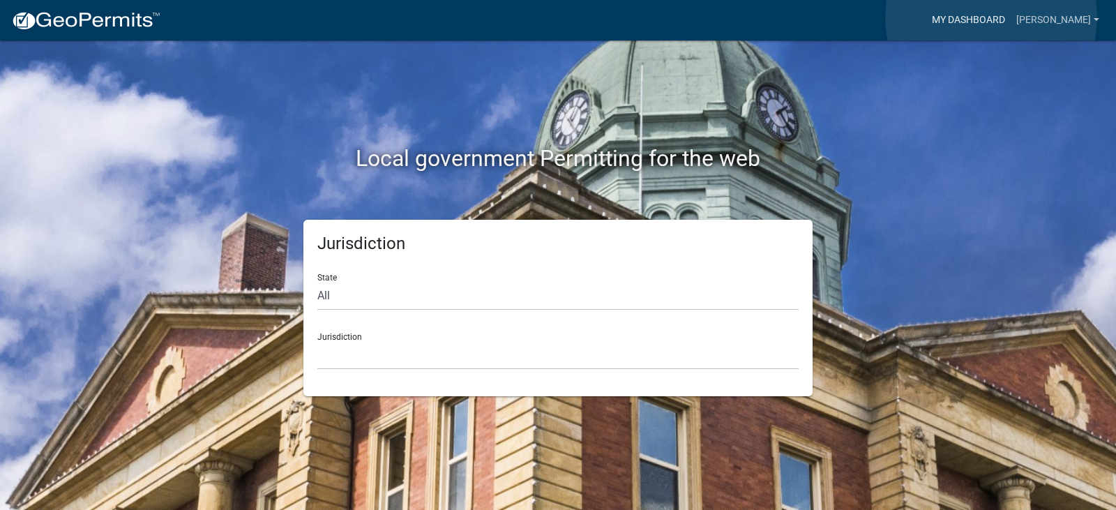
click at [991, 17] on link "My Dashboard" at bounding box center [969, 20] width 84 height 27
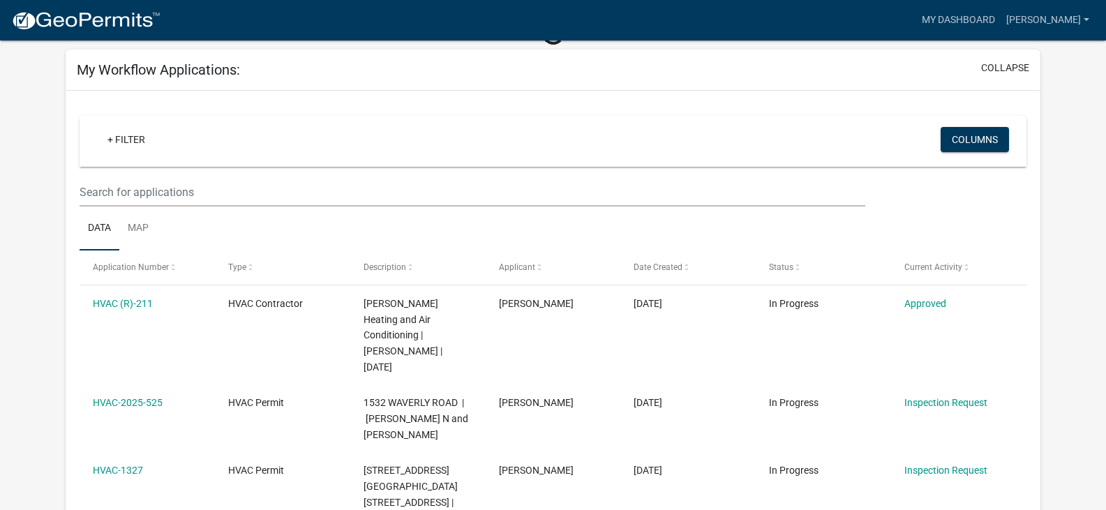
scroll to position [140, 0]
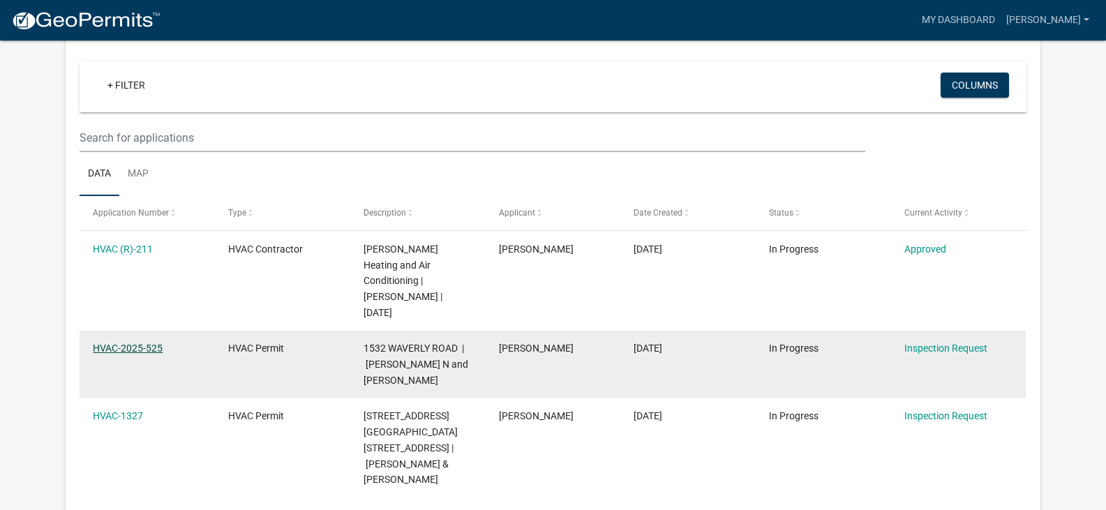
click at [111, 343] on link "HVAC-2025-525" at bounding box center [128, 348] width 70 height 11
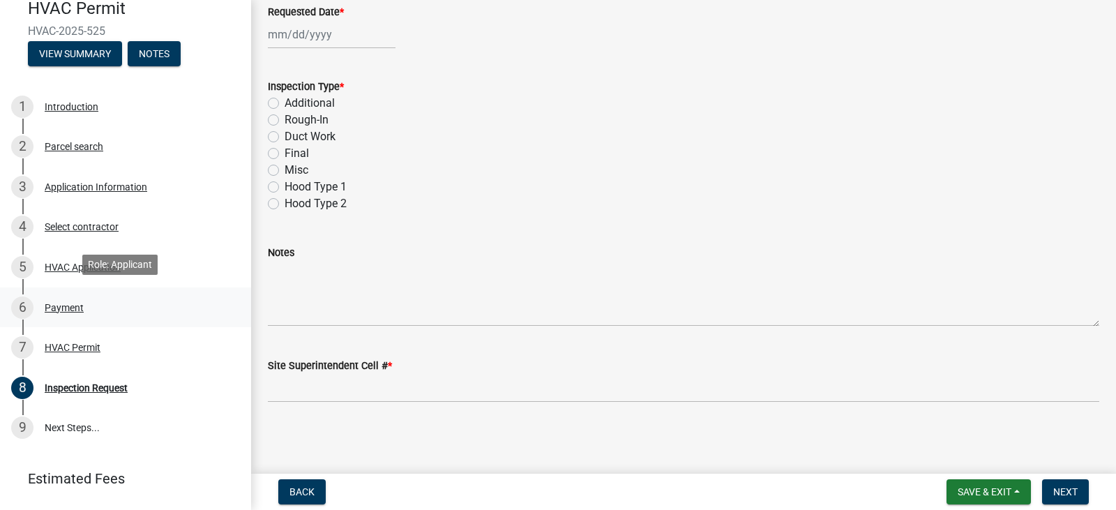
scroll to position [140, 0]
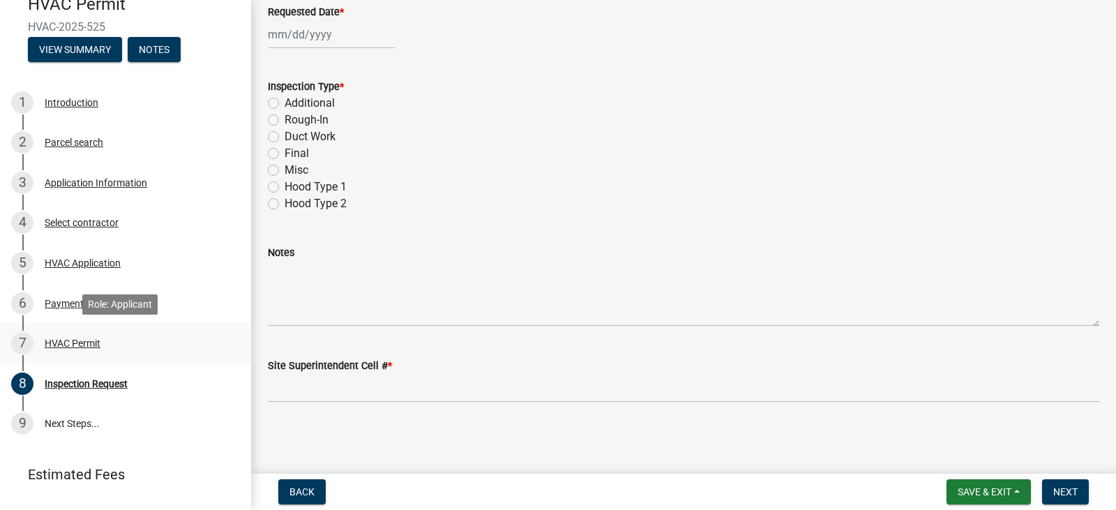
click at [89, 341] on div "HVAC Permit" at bounding box center [73, 343] width 56 height 10
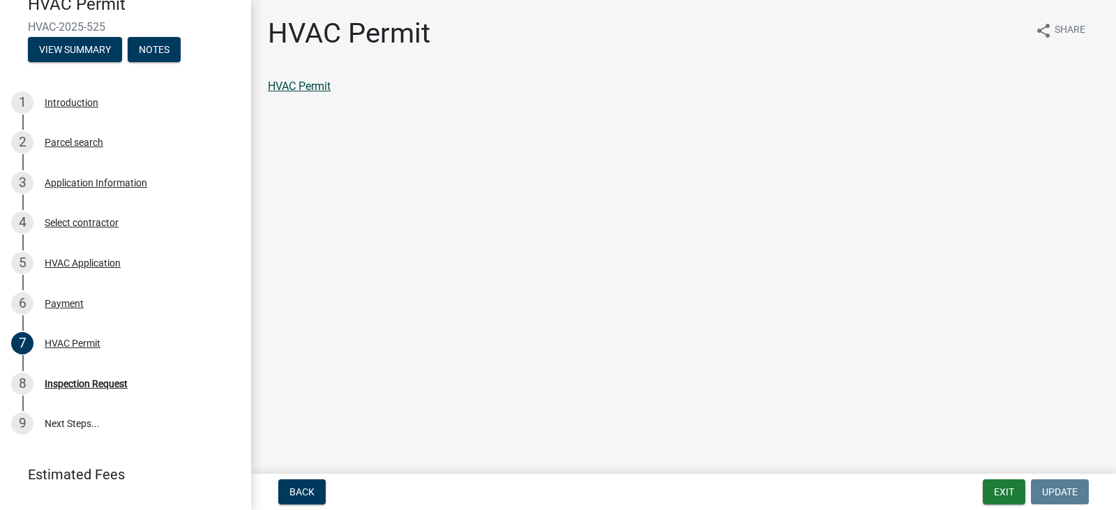
click at [317, 81] on link "HVAC Permit" at bounding box center [299, 86] width 63 height 13
click at [1010, 491] on button "Exit" at bounding box center [1004, 491] width 43 height 25
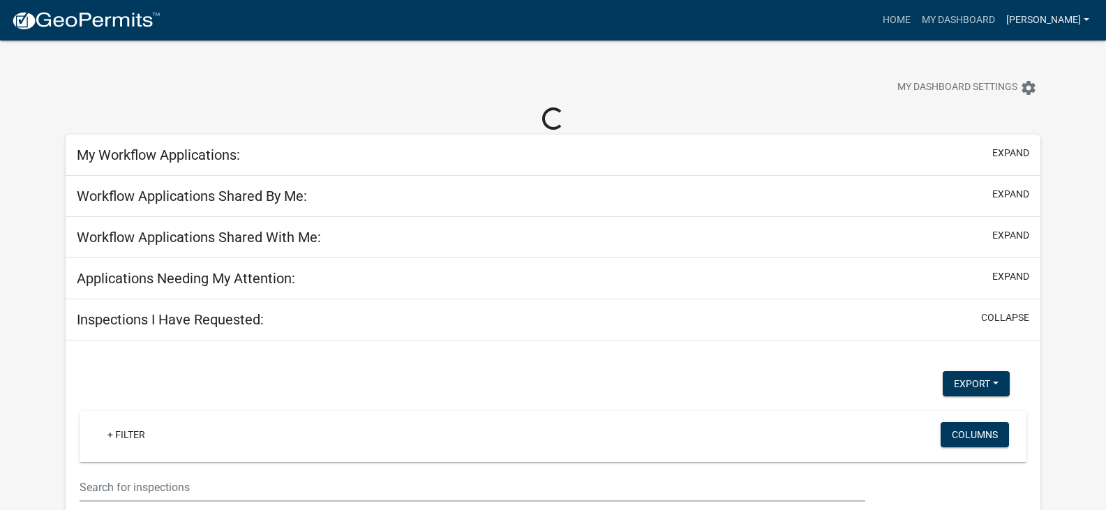
click at [1056, 18] on link "[PERSON_NAME]" at bounding box center [1047, 20] width 94 height 27
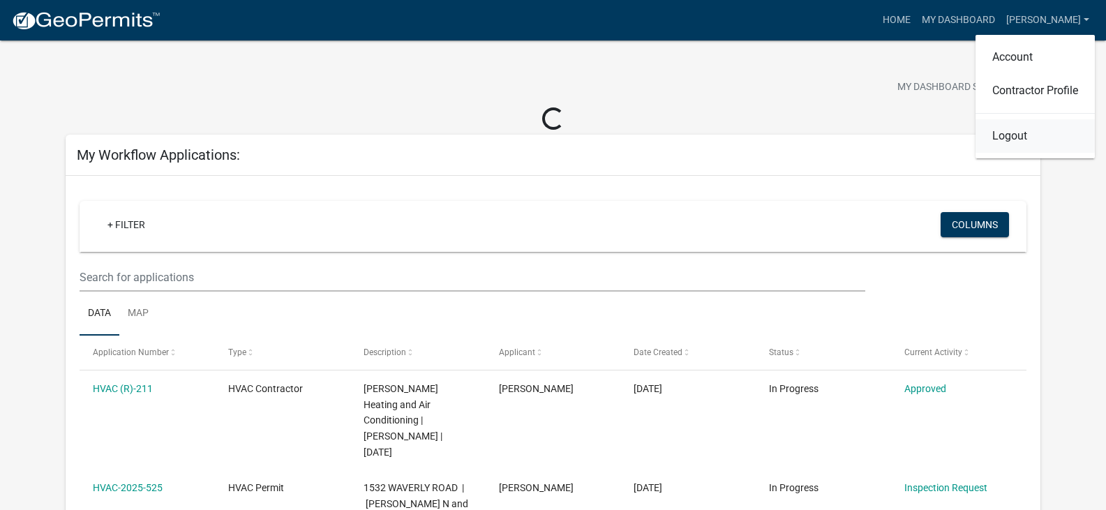
click at [1006, 135] on link "Logout" at bounding box center [1034, 135] width 119 height 33
